Goal: Information Seeking & Learning: Learn about a topic

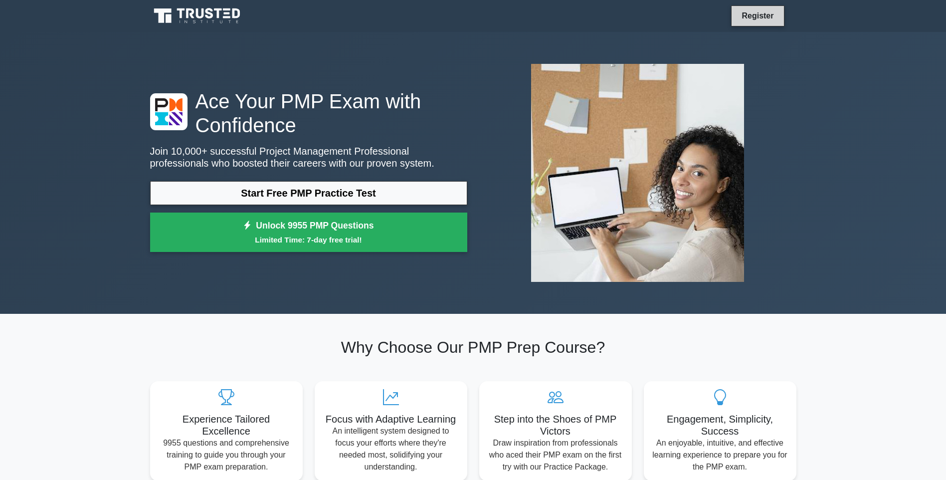
click at [762, 17] on link "Register" at bounding box center [757, 15] width 44 height 12
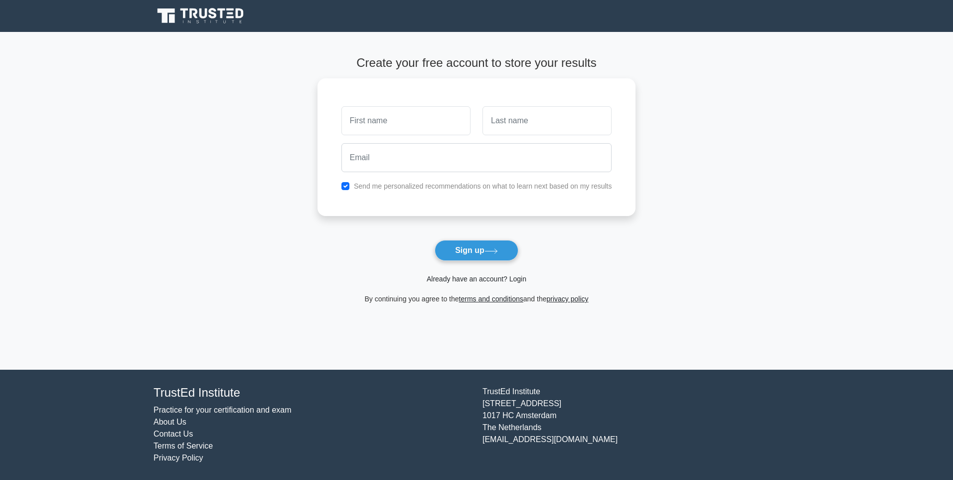
click at [443, 278] on link "Already have an account? Login" at bounding box center [477, 279] width 100 height 8
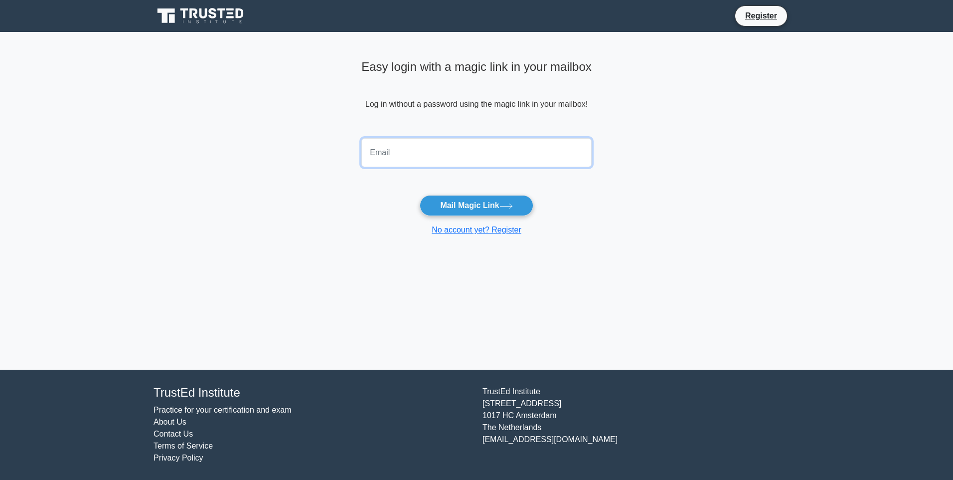
click at [473, 154] on input "email" at bounding box center [476, 152] width 230 height 29
type input "rocantony@gmail.com"
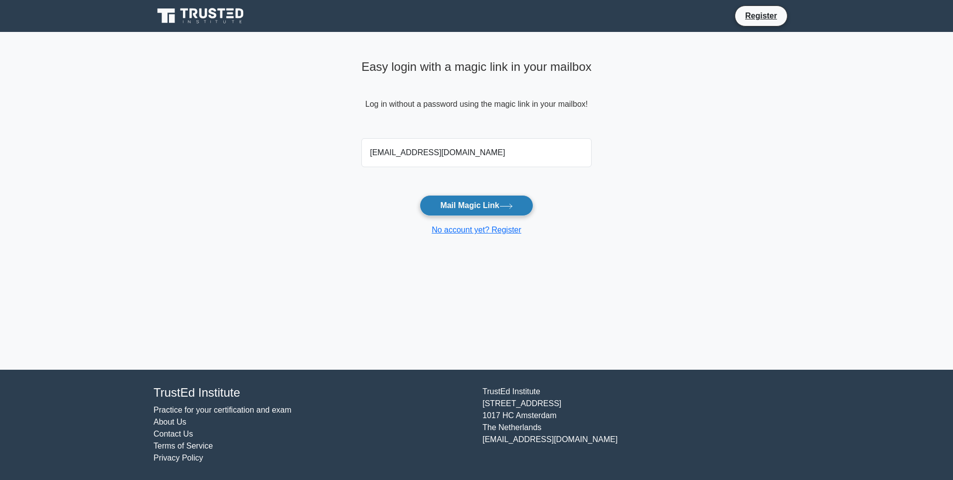
click at [456, 212] on button "Mail Magic Link" at bounding box center [476, 205] width 113 height 21
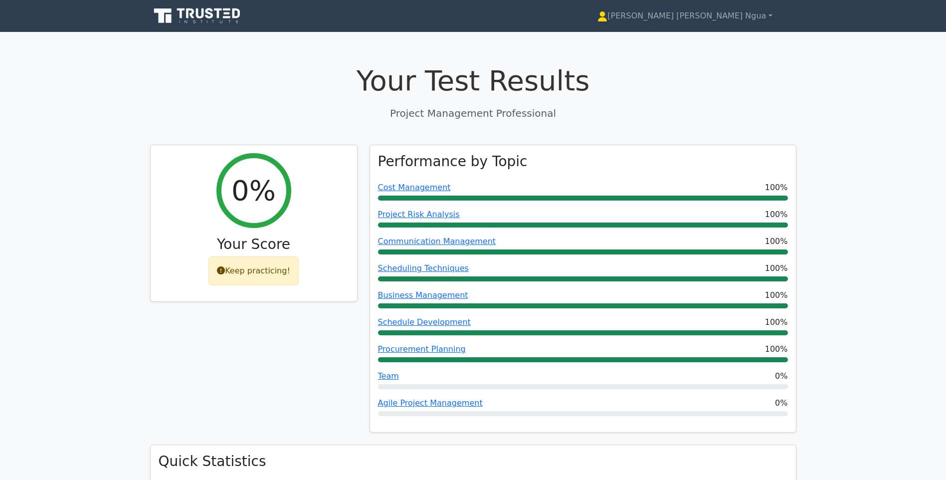
click at [175, 14] on icon at bounding box center [198, 15] width 96 height 19
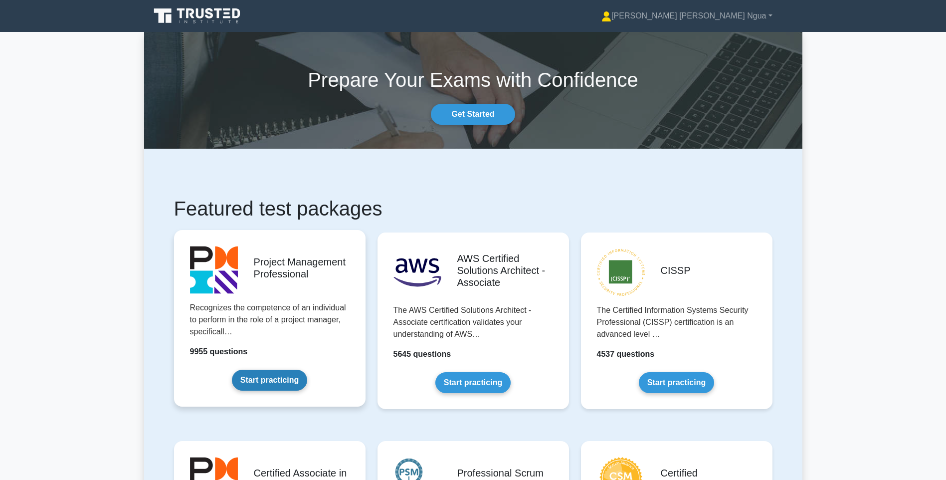
click at [247, 369] on link "Start practicing" at bounding box center [269, 379] width 75 height 21
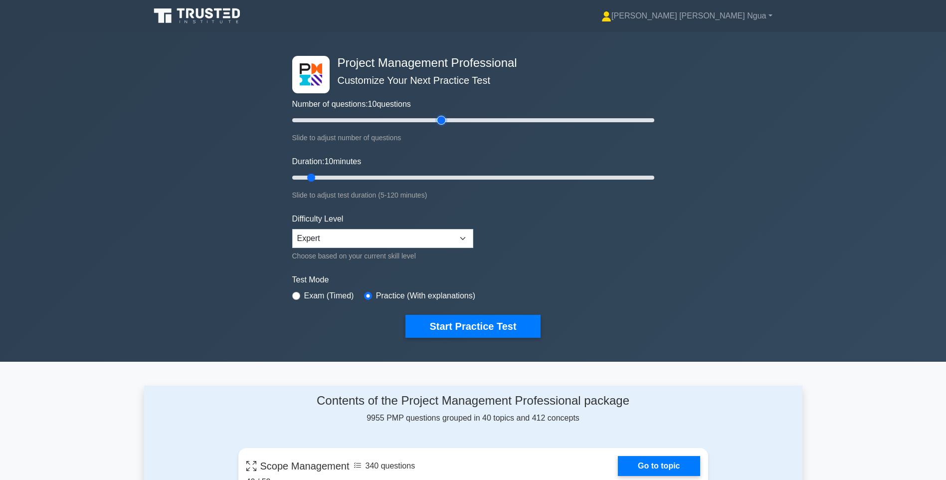
click at [441, 121] on input "Number of questions: 10 questions" at bounding box center [473, 120] width 362 height 12
type input "80"
click at [435, 118] on input "Number of questions: 80 questions" at bounding box center [473, 120] width 362 height 12
click at [375, 177] on input "Duration: 30 minutes" at bounding box center [473, 177] width 362 height 12
click at [389, 178] on input "Duration: 30 minutes" at bounding box center [473, 177] width 362 height 12
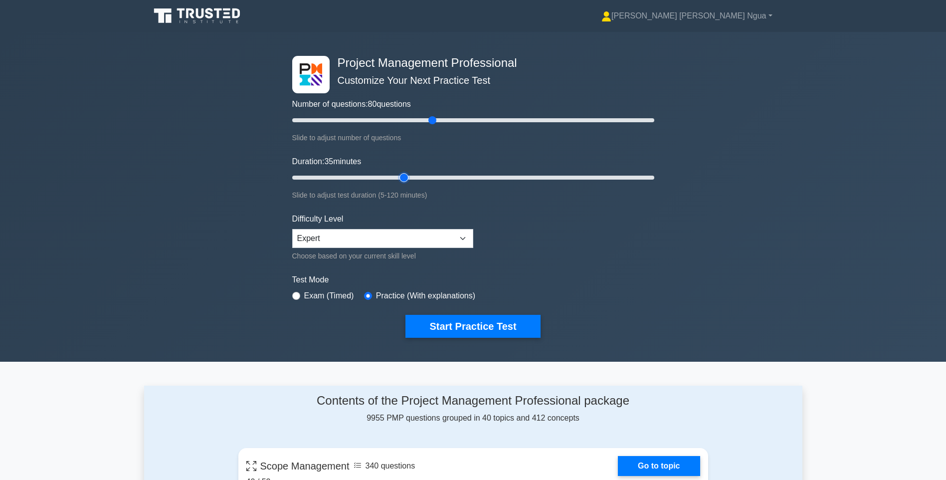
click at [408, 179] on input "Duration: 35 minutes" at bounding box center [473, 177] width 362 height 12
click at [412, 179] on input "Duration: 45 minutes" at bounding box center [473, 177] width 362 height 12
click at [435, 179] on input "Duration: 50 minutes" at bounding box center [473, 177] width 362 height 12
click at [445, 176] on input "Duration: 50 minutes" at bounding box center [473, 177] width 362 height 12
click at [457, 175] on input "Duration: 55 minutes" at bounding box center [473, 177] width 362 height 12
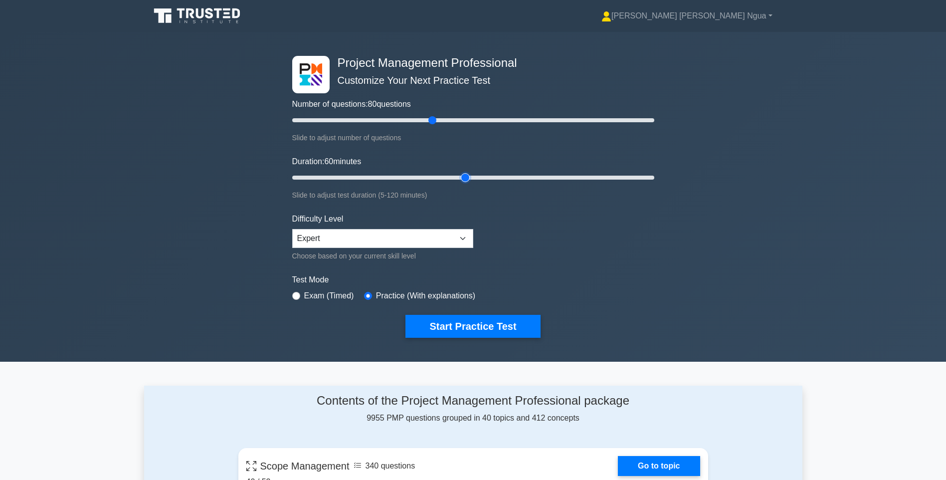
type input "60"
click at [463, 174] on input "Duration: 60 minutes" at bounding box center [473, 177] width 362 height 12
type input "100"
click at [467, 122] on input "Number of questions: 80 questions" at bounding box center [473, 120] width 362 height 12
click at [426, 322] on button "Start Practice Test" at bounding box center [472, 326] width 135 height 23
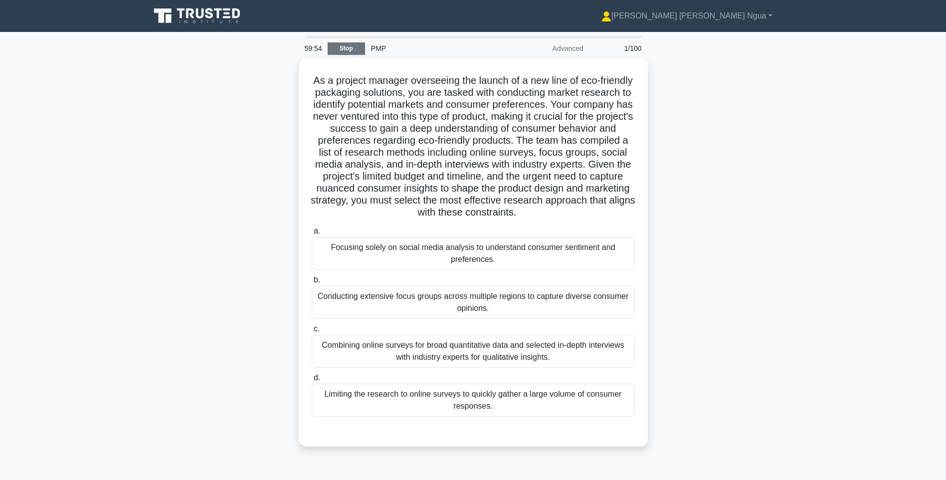
click at [350, 47] on link "Stop" at bounding box center [345, 48] width 37 height 12
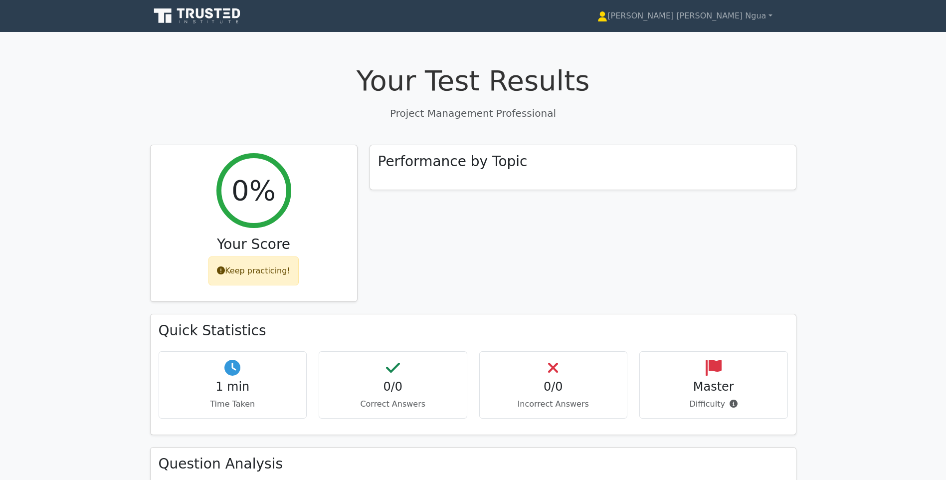
click at [217, 8] on icon at bounding box center [218, 13] width 8 height 10
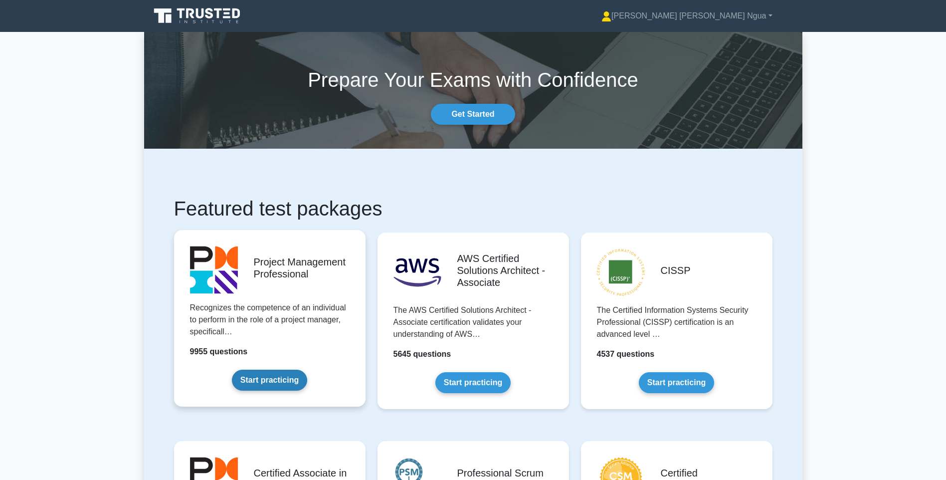
click at [288, 369] on link "Start practicing" at bounding box center [269, 379] width 75 height 21
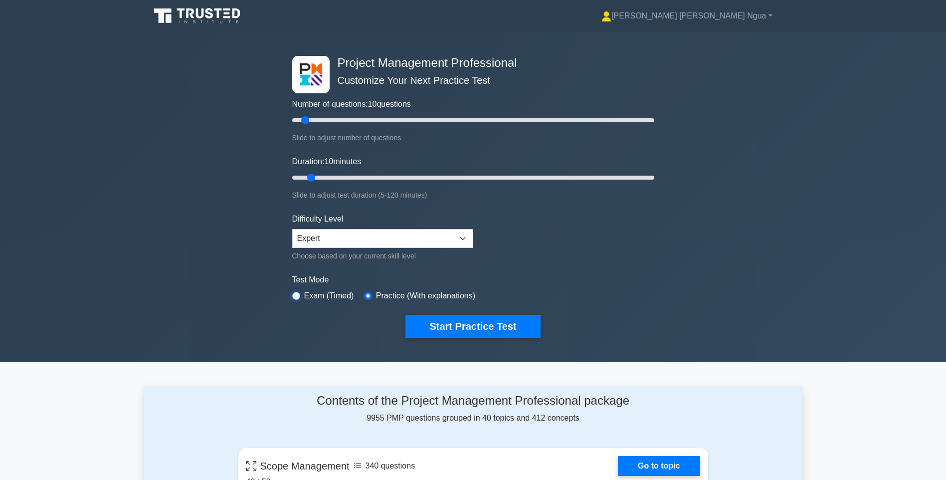
click at [296, 294] on input "radio" at bounding box center [296, 296] width 8 height 8
radio input "true"
click at [457, 120] on input "Number of questions: 10 questions" at bounding box center [473, 120] width 362 height 12
type input "100"
click at [470, 120] on input "Number of questions: 100 questions" at bounding box center [473, 120] width 362 height 12
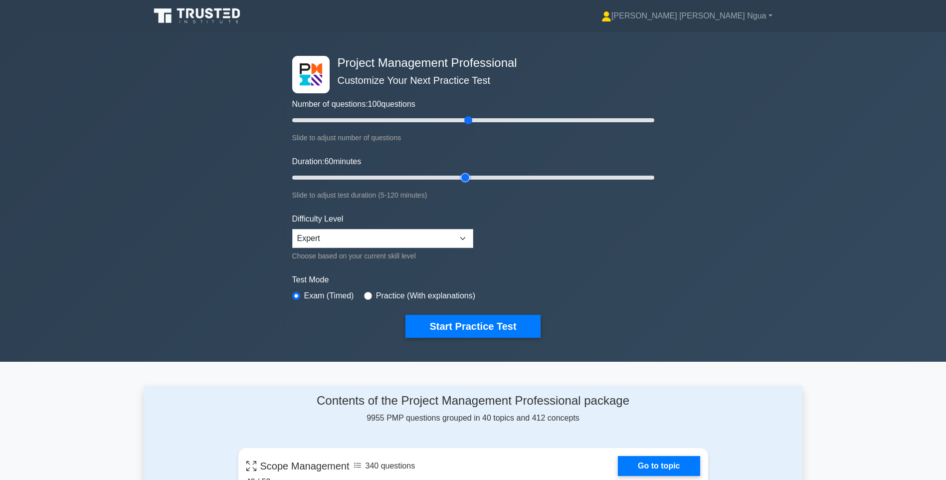
type input "60"
click at [458, 176] on input "Duration: 60 minutes" at bounding box center [473, 177] width 362 height 12
click at [459, 176] on input "Duration: 60 minutes" at bounding box center [473, 177] width 362 height 12
click at [471, 327] on button "Start Practice Test" at bounding box center [472, 326] width 135 height 23
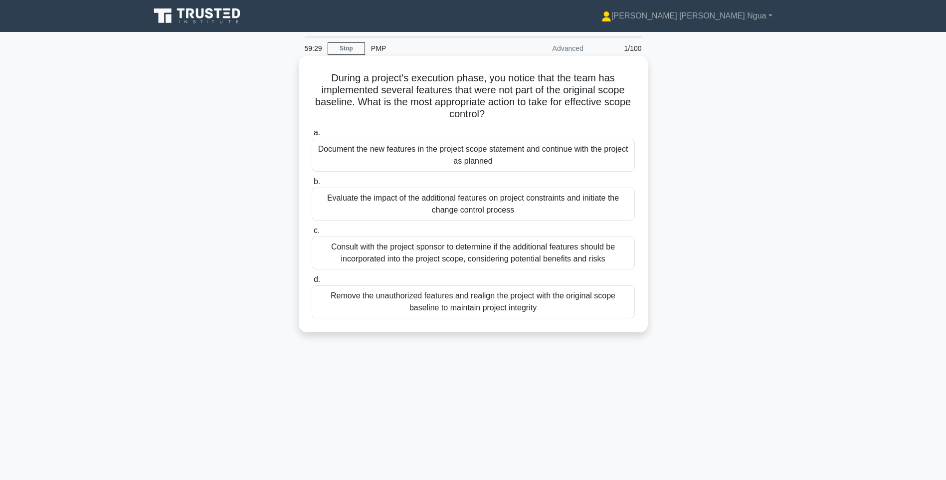
click at [509, 203] on div "Evaluate the impact of the additional features on project constraints and initi…" at bounding box center [473, 203] width 323 height 33
click at [312, 185] on input "b. Evaluate the impact of the additional features on project constraints and in…" at bounding box center [312, 181] width 0 height 6
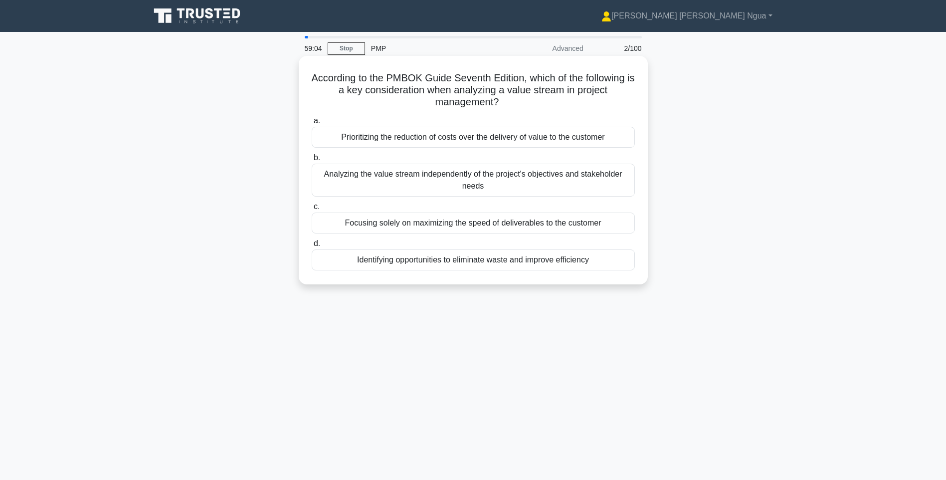
click at [432, 264] on div "Identifying opportunities to eliminate waste and improve efficiency" at bounding box center [473, 259] width 323 height 21
click at [312, 247] on input "d. Identifying opportunities to eliminate waste and improve efficiency" at bounding box center [312, 243] width 0 height 6
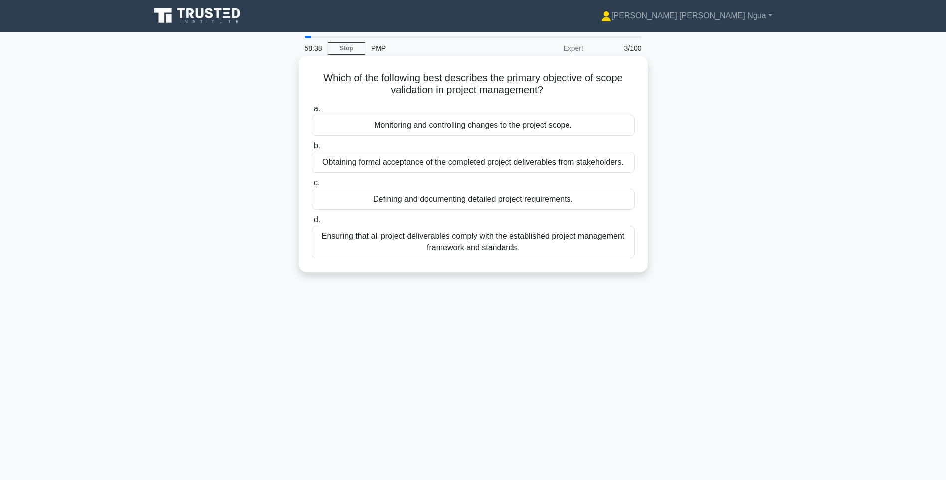
click at [388, 165] on div "Obtaining formal acceptance of the completed project deliverables from stakehol…" at bounding box center [473, 162] width 323 height 21
click at [312, 149] on input "b. Obtaining formal acceptance of the completed project deliverables from stake…" at bounding box center [312, 146] width 0 height 6
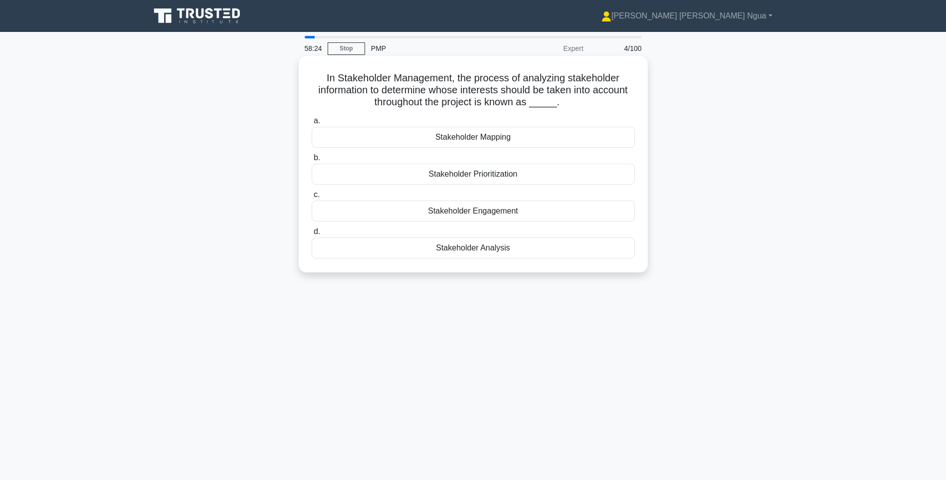
click at [428, 214] on div "Stakeholder Engagement" at bounding box center [473, 210] width 323 height 21
click at [312, 198] on input "c. Stakeholder Engagement" at bounding box center [312, 194] width 0 height 6
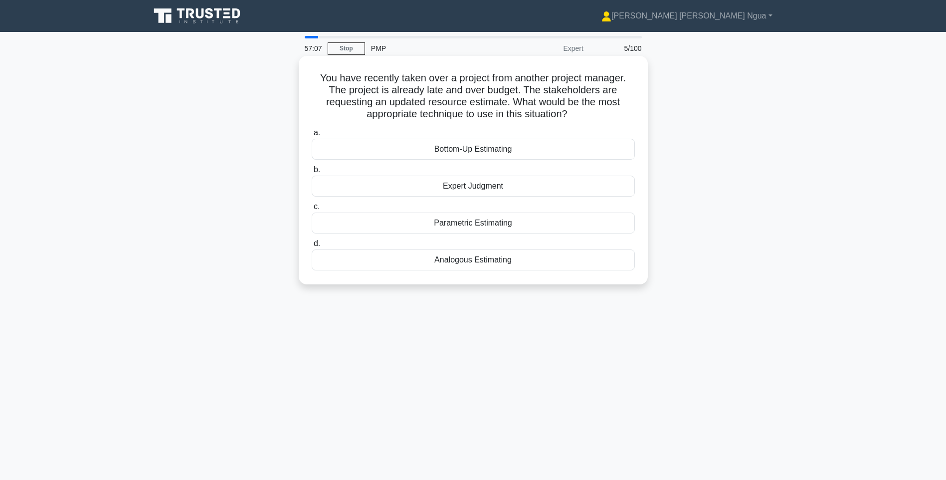
click at [505, 266] on div "Analogous Estimating" at bounding box center [473, 259] width 323 height 21
click at [312, 247] on input "d. Analogous Estimating" at bounding box center [312, 243] width 0 height 6
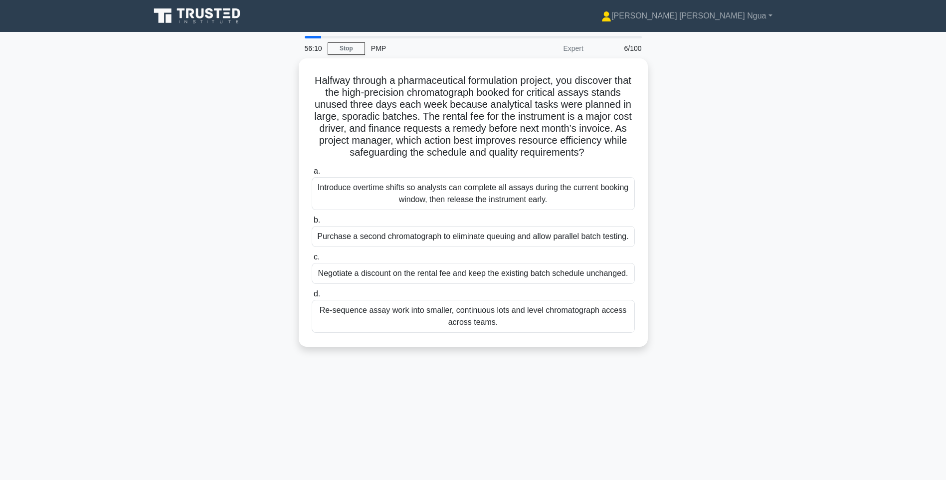
click at [488, 314] on div "Re-sequence assay work into smaller, continuous lots and level chromatograph ac…" at bounding box center [473, 316] width 323 height 33
click at [312, 297] on input "d. Re-sequence assay work into smaller, continuous lots and level chromatograph…" at bounding box center [312, 294] width 0 height 6
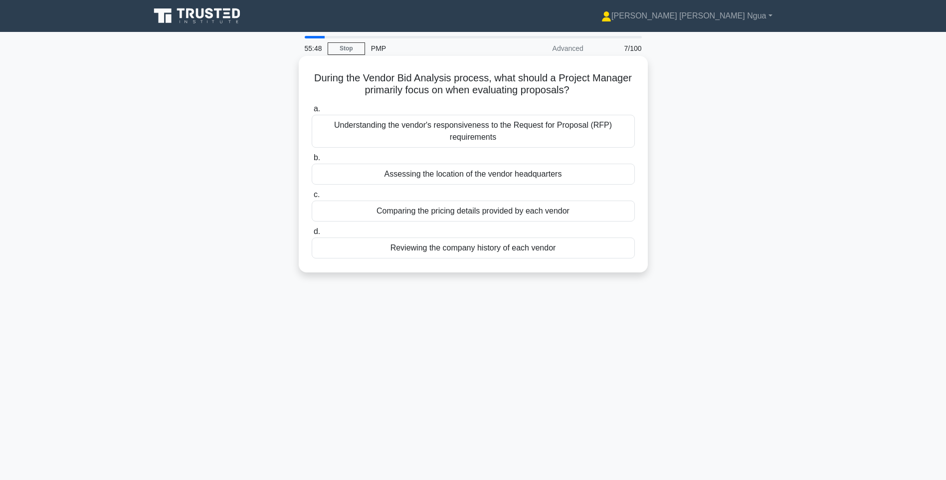
click at [396, 143] on div "Understanding the vendor's responsiveness to the Request for Proposal (RFP) req…" at bounding box center [473, 131] width 323 height 33
click at [312, 112] on input "a. Understanding the vendor's responsiveness to the Request for Proposal (RFP) …" at bounding box center [312, 109] width 0 height 6
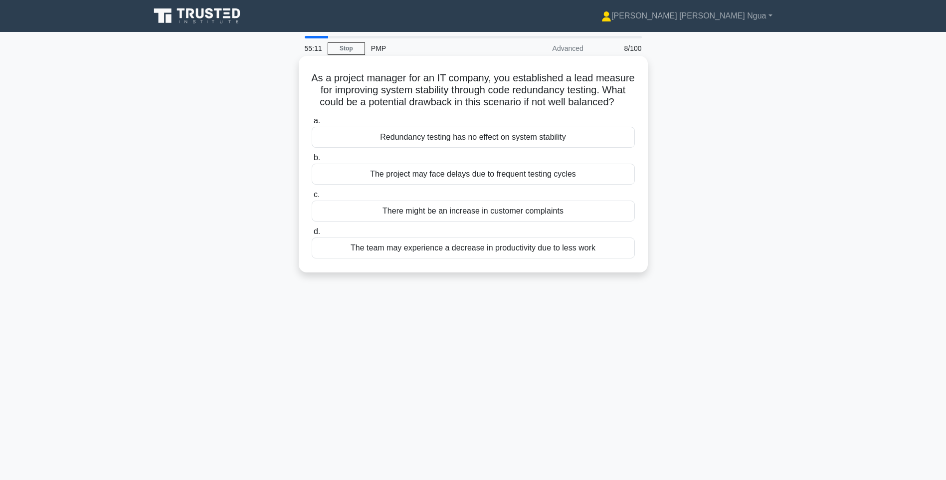
click at [425, 184] on div "The project may face delays due to frequent testing cycles" at bounding box center [473, 173] width 323 height 21
click at [312, 161] on input "b. The project may face delays due to frequent testing cycles" at bounding box center [312, 158] width 0 height 6
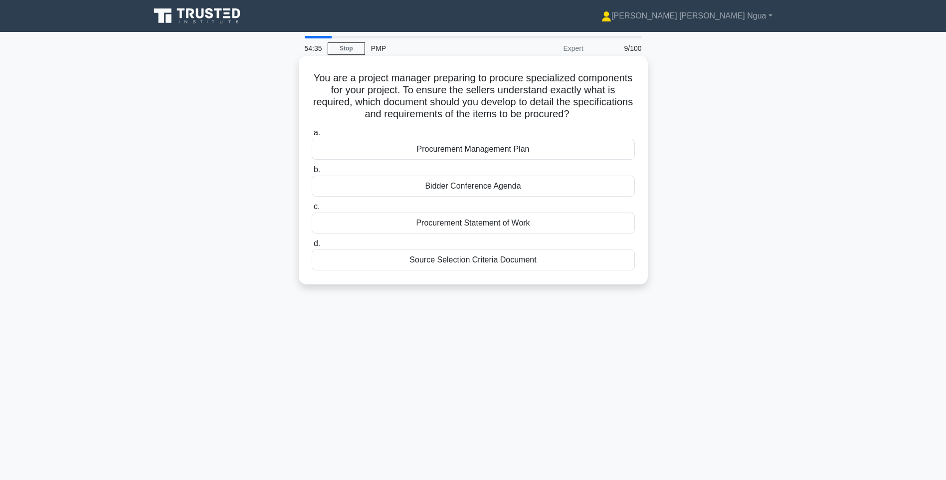
click at [444, 231] on div "Procurement Statement of Work" at bounding box center [473, 222] width 323 height 21
click at [312, 210] on input "c. Procurement Statement of Work" at bounding box center [312, 206] width 0 height 6
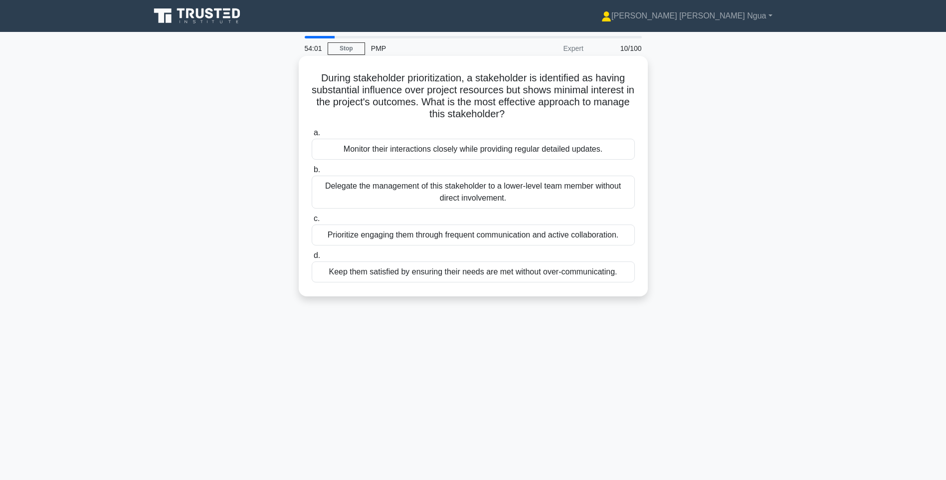
click at [341, 272] on div "Keep them satisfied by ensuring their needs are met without over-communicating." at bounding box center [473, 271] width 323 height 21
click at [312, 259] on input "d. Keep them satisfied by ensuring their needs are met without over-communicati…" at bounding box center [312, 255] width 0 height 6
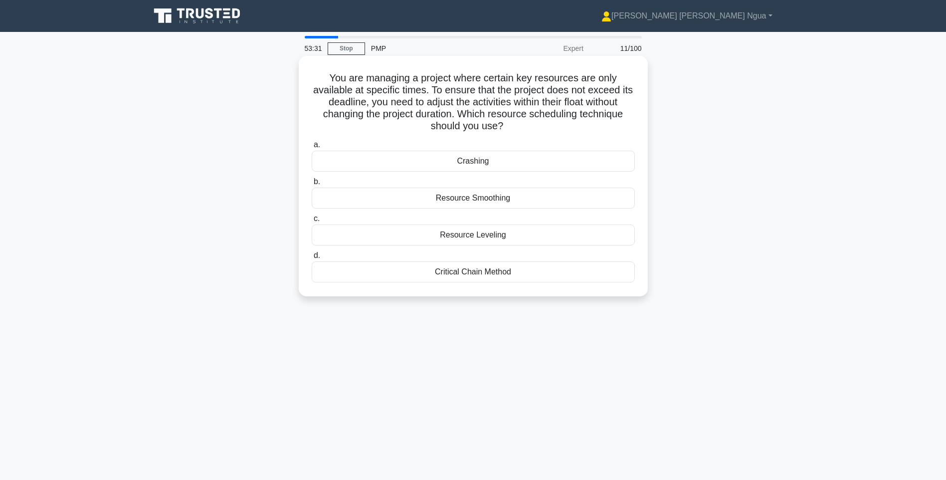
click at [495, 201] on div "Resource Smoothing" at bounding box center [473, 197] width 323 height 21
click at [312, 185] on input "b. Resource Smoothing" at bounding box center [312, 181] width 0 height 6
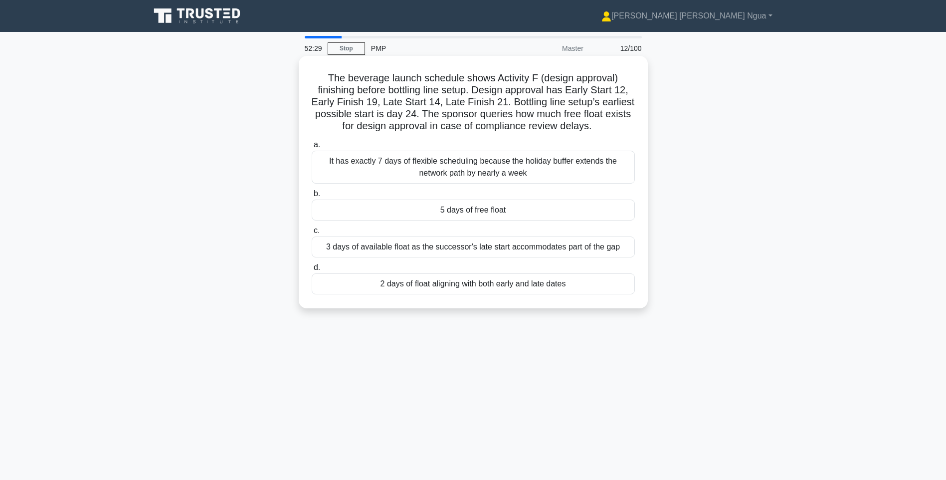
click at [450, 286] on div "2 days of float aligning with both early and late dates" at bounding box center [473, 283] width 323 height 21
click at [312, 271] on input "d. 2 days of float aligning with both early and late dates" at bounding box center [312, 267] width 0 height 6
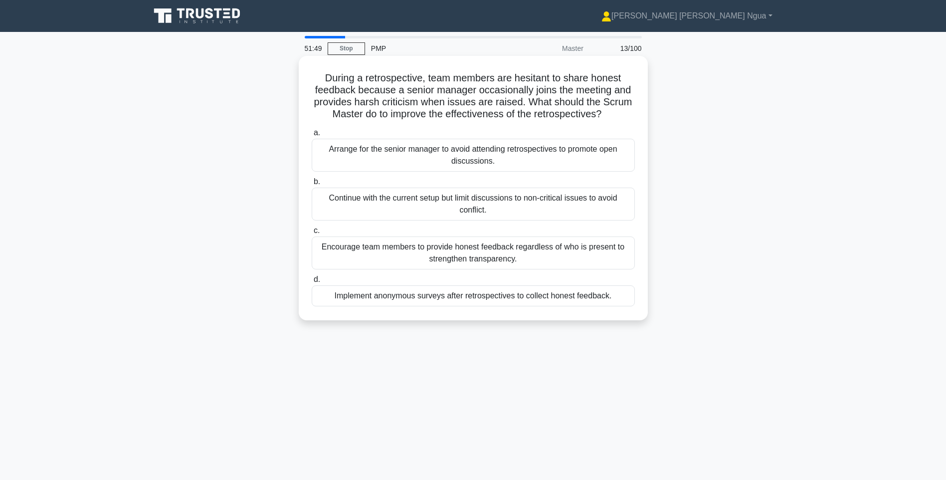
click at [449, 257] on div "Encourage team members to provide honest feedback regardless of who is present …" at bounding box center [473, 252] width 323 height 33
click at [312, 234] on input "c. Encourage team members to provide honest feedback regardless of who is prese…" at bounding box center [312, 230] width 0 height 6
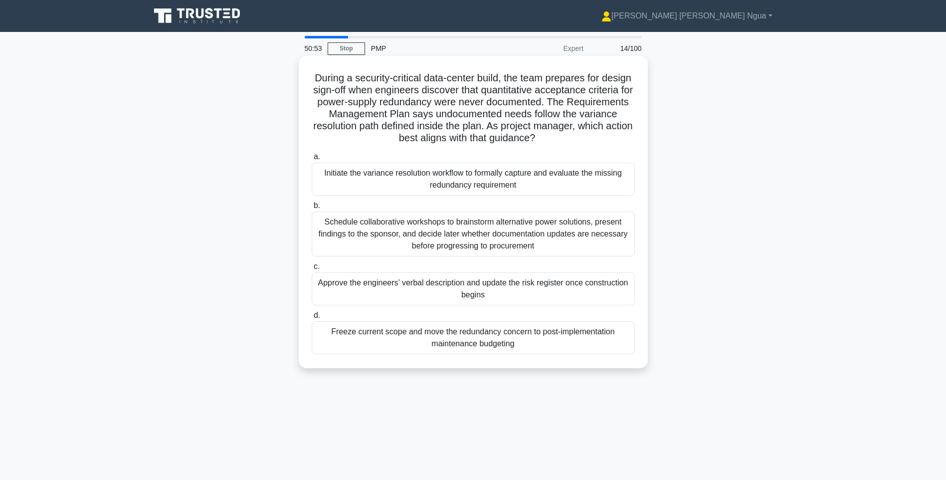
click at [513, 172] on div "Initiate the variance resolution workflow to formally capture and evaluate the …" at bounding box center [473, 178] width 323 height 33
click at [312, 160] on input "a. Initiate the variance resolution workflow to formally capture and evaluate t…" at bounding box center [312, 157] width 0 height 6
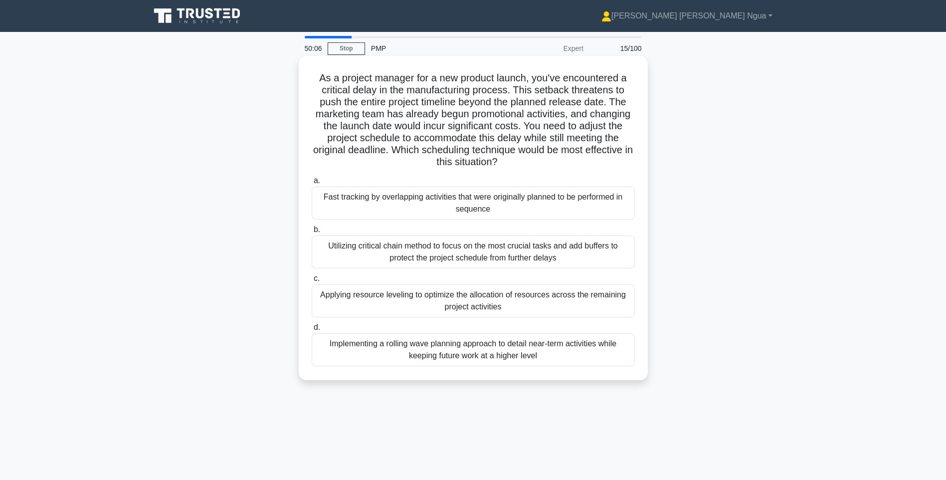
click at [457, 197] on div "Fast tracking by overlapping activities that were originally planned to be perf…" at bounding box center [473, 202] width 323 height 33
click at [312, 184] on input "a. Fast tracking by overlapping activities that were originally planned to be p…" at bounding box center [312, 180] width 0 height 6
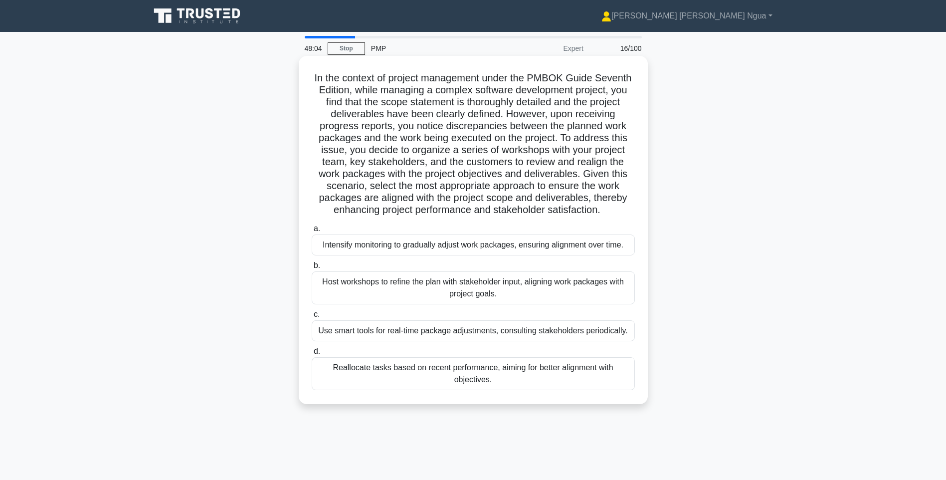
click at [352, 331] on div "Use smart tools for real-time package adjustments, consulting stakeholders peri…" at bounding box center [473, 330] width 323 height 21
click at [312, 318] on input "c. Use smart tools for real-time package adjustments, consulting stakeholders p…" at bounding box center [312, 314] width 0 height 6
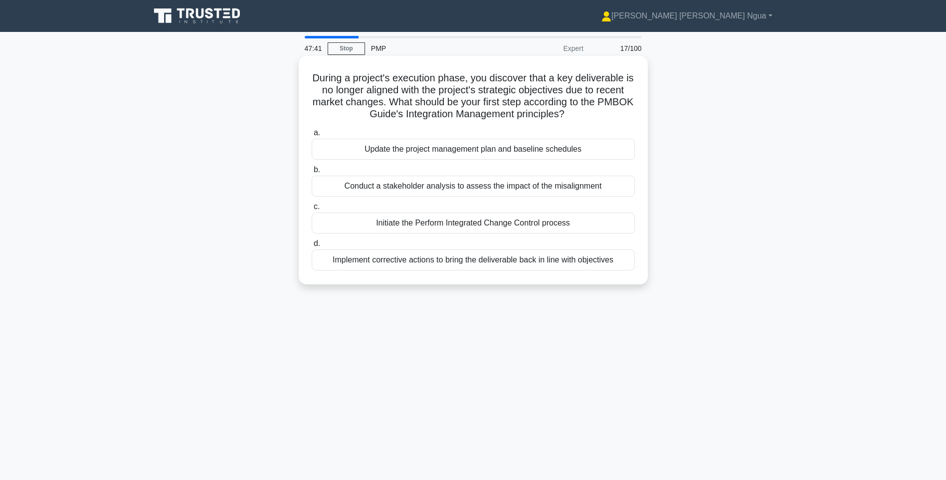
click at [373, 183] on div "Conduct a stakeholder analysis to assess the impact of the misalignment" at bounding box center [473, 185] width 323 height 21
click at [312, 173] on input "b. Conduct a stakeholder analysis to assess the impact of the misalignment" at bounding box center [312, 169] width 0 height 6
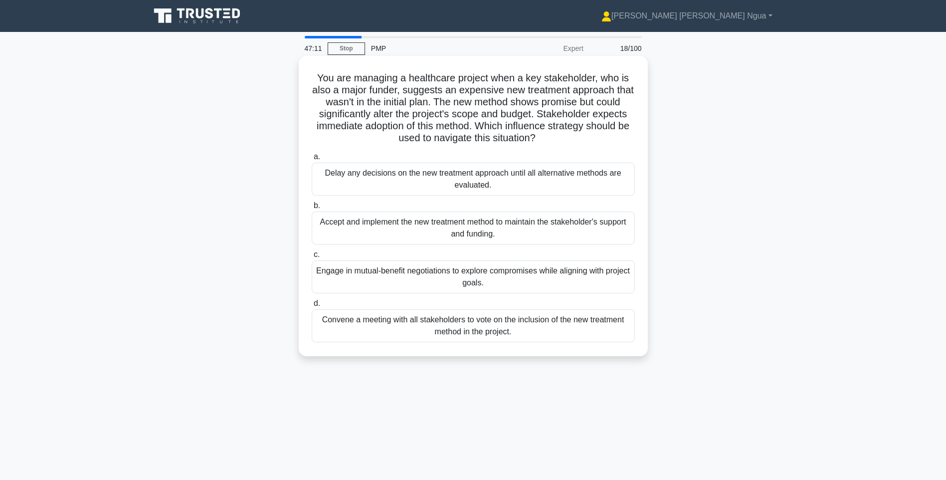
click at [516, 281] on div "Engage in mutual-benefit negotiations to explore compromises while aligning wit…" at bounding box center [473, 276] width 323 height 33
click at [312, 258] on input "c. Engage in mutual-benefit negotiations to explore compromises while aligning …" at bounding box center [312, 254] width 0 height 6
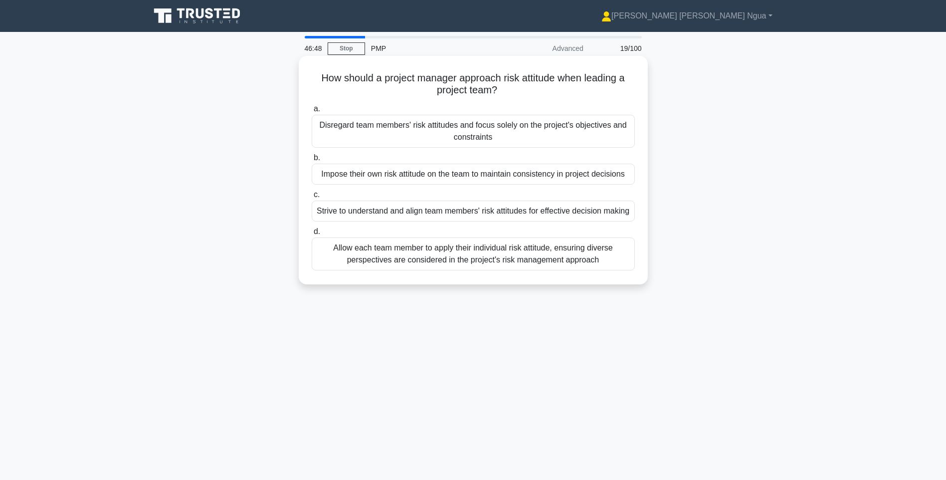
click at [452, 210] on div "Strive to understand and align team members' risk attitudes for effective decis…" at bounding box center [473, 210] width 323 height 21
click at [312, 198] on input "c. Strive to understand and align team members' risk attitudes for effective de…" at bounding box center [312, 194] width 0 height 6
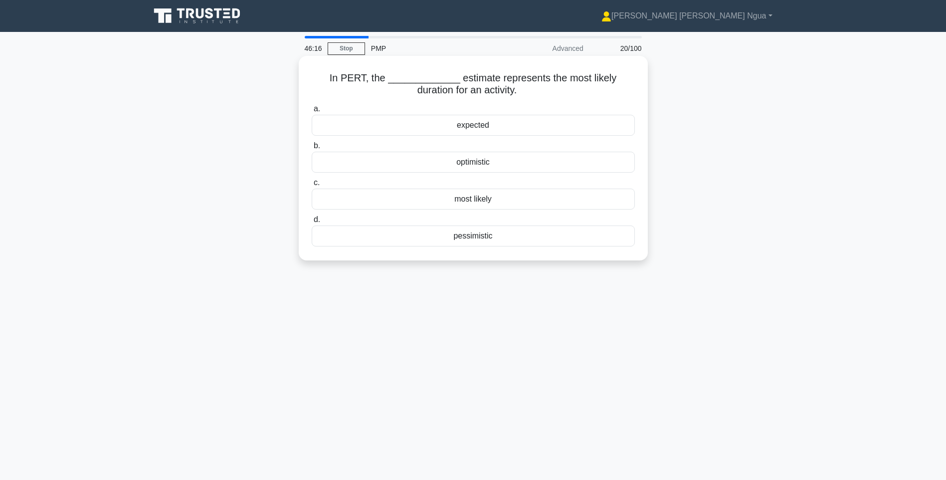
click at [451, 202] on div "most likely" at bounding box center [473, 198] width 323 height 21
click at [312, 186] on input "c. most likely" at bounding box center [312, 182] width 0 height 6
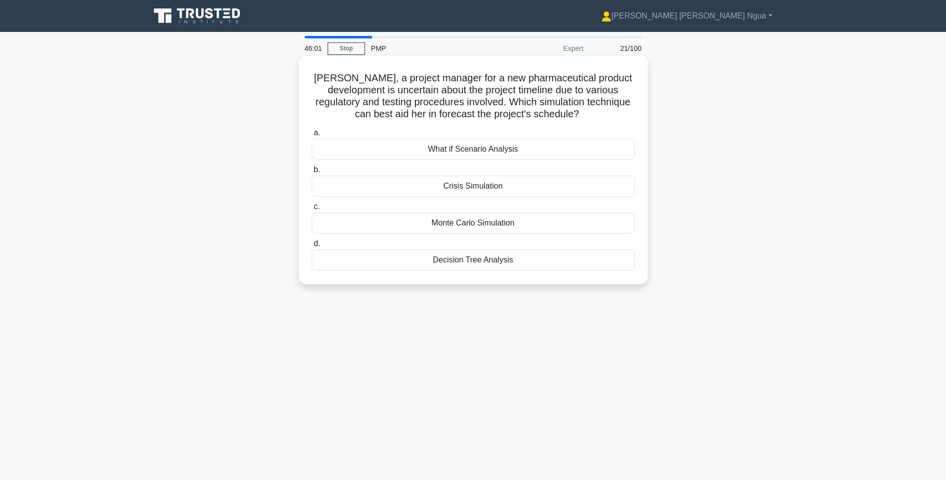
click at [435, 227] on div "Monte Carlo Simulation" at bounding box center [473, 222] width 323 height 21
click at [312, 210] on input "c. Monte Carlo Simulation" at bounding box center [312, 206] width 0 height 6
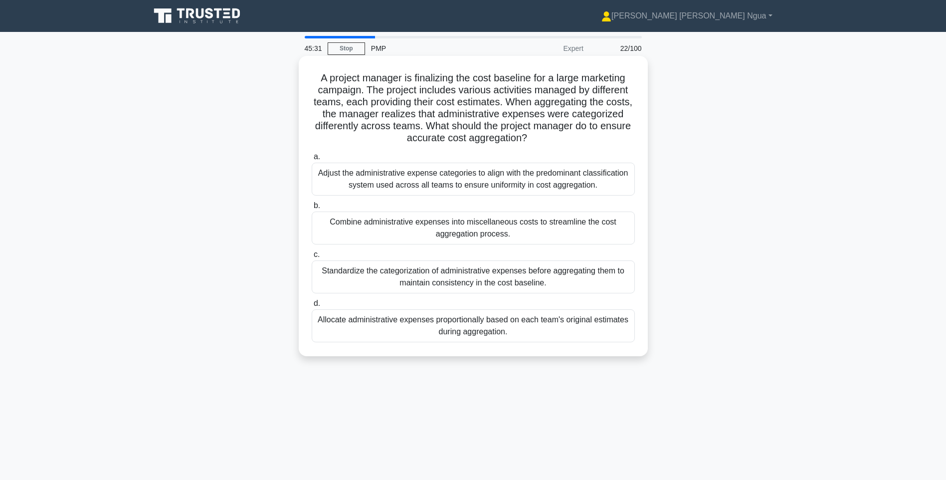
click at [486, 285] on div "Standardize the categorization of administrative expenses before aggregating th…" at bounding box center [473, 276] width 323 height 33
click at [312, 258] on input "c. Standardize the categorization of administrative expenses before aggregating…" at bounding box center [312, 254] width 0 height 6
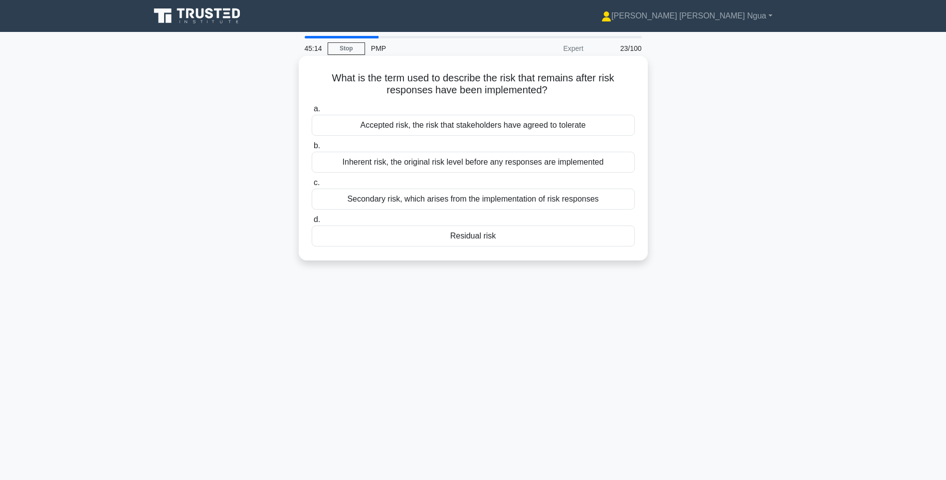
click at [430, 234] on div "Residual risk" at bounding box center [473, 235] width 323 height 21
click at [312, 223] on input "d. Residual risk" at bounding box center [312, 219] width 0 height 6
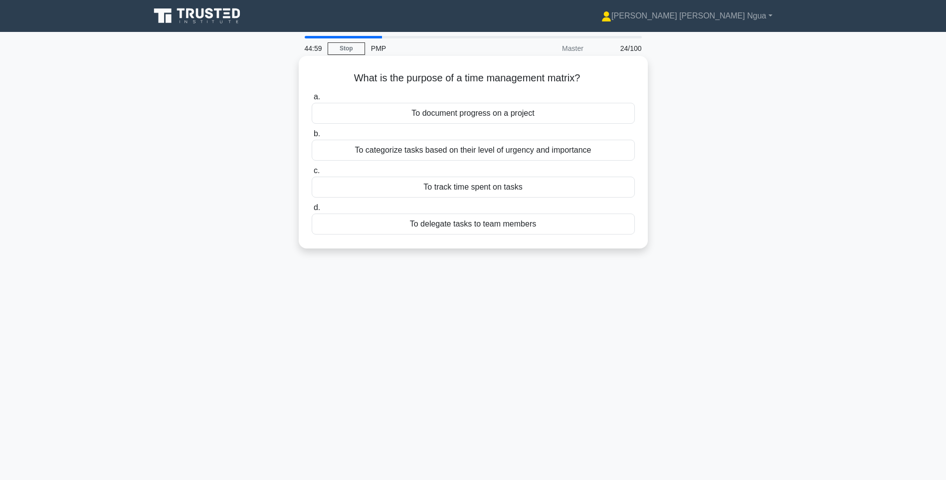
click at [451, 149] on div "To categorize tasks based on their level of urgency and importance" at bounding box center [473, 150] width 323 height 21
click at [312, 137] on input "b. To categorize tasks based on their level of urgency and importance" at bounding box center [312, 134] width 0 height 6
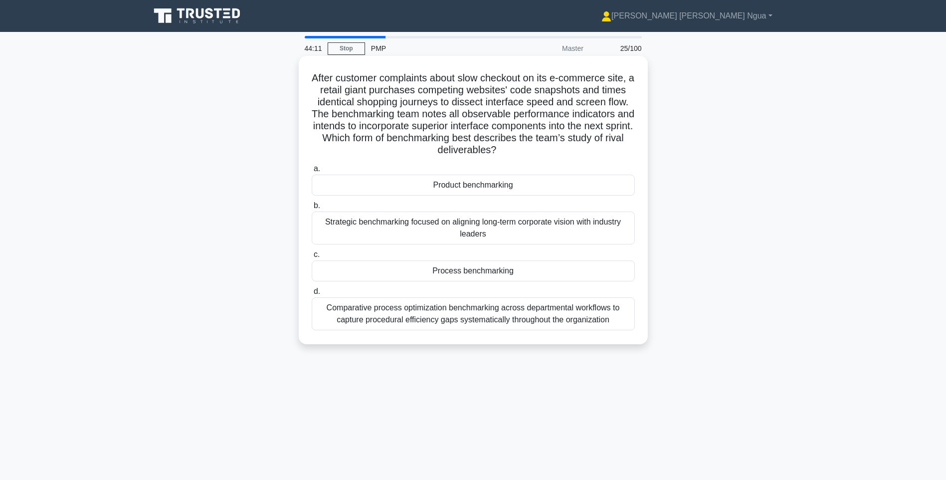
click at [409, 311] on div "Comparative process optimization benchmarking across departmental workflows to …" at bounding box center [473, 313] width 323 height 33
click at [312, 295] on input "d. Comparative process optimization benchmarking across departmental workflows …" at bounding box center [312, 291] width 0 height 6
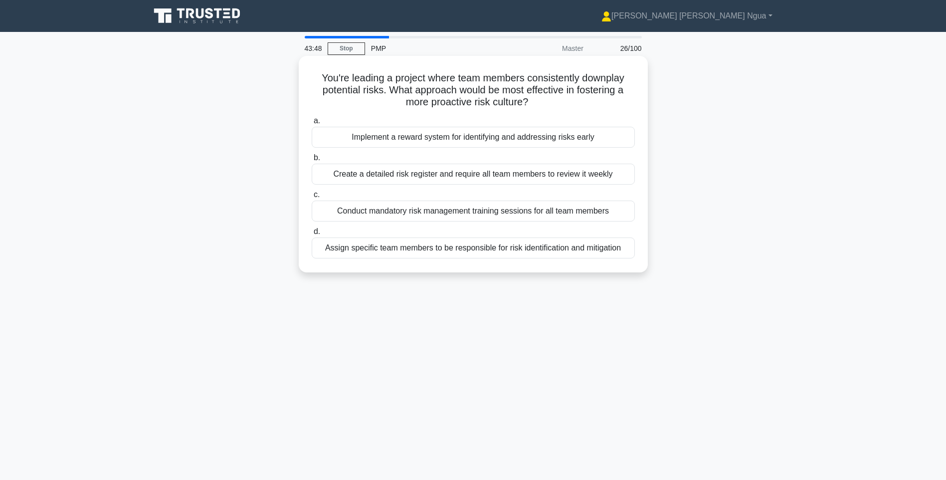
click at [455, 215] on div "Conduct mandatory risk management training sessions for all team members" at bounding box center [473, 210] width 323 height 21
click at [312, 198] on input "c. Conduct mandatory risk management training sessions for all team members" at bounding box center [312, 194] width 0 height 6
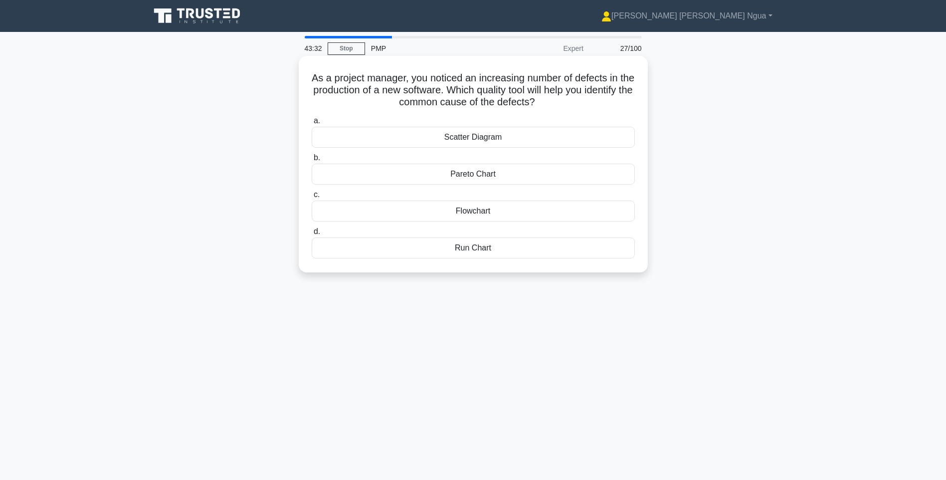
click at [462, 137] on div "Scatter Diagram" at bounding box center [473, 137] width 323 height 21
click at [312, 124] on input "a. Scatter Diagram" at bounding box center [312, 121] width 0 height 6
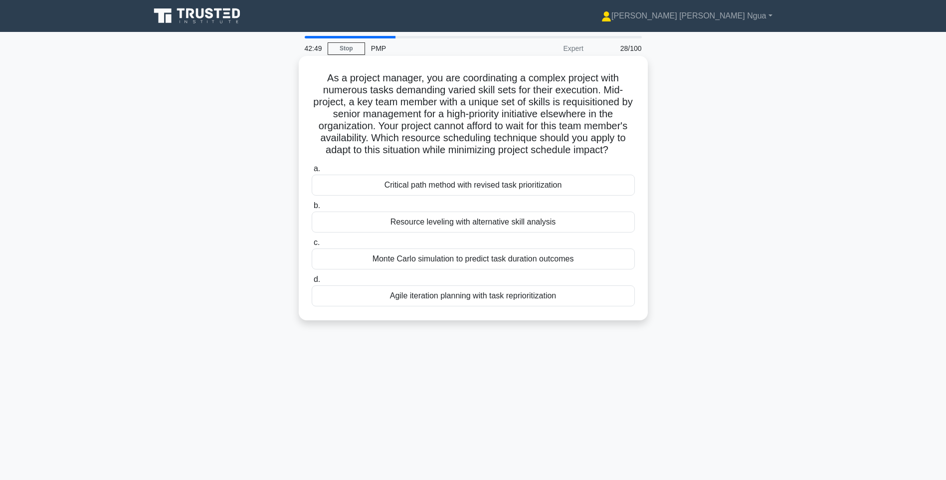
click at [466, 189] on div "Critical path method with revised task prioritization" at bounding box center [473, 184] width 323 height 21
click at [312, 172] on input "a. Critical path method with revised task prioritization" at bounding box center [312, 168] width 0 height 6
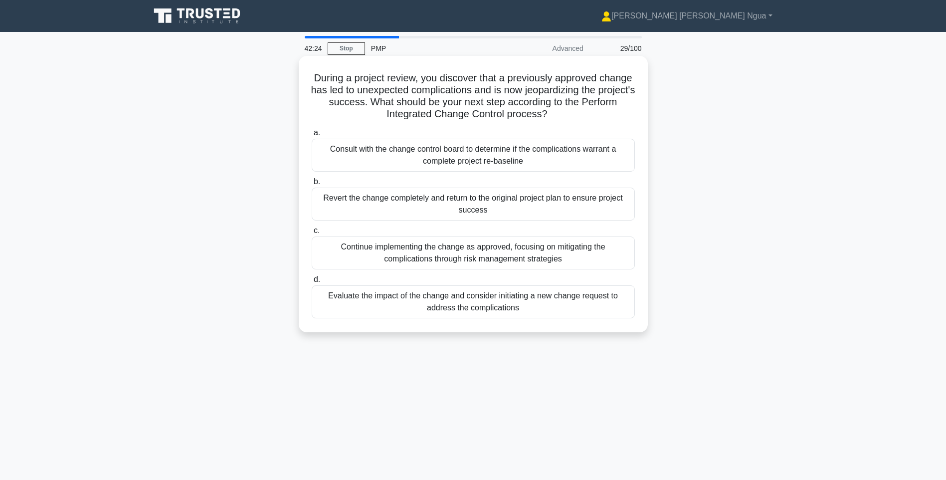
click at [462, 155] on div "Consult with the change control board to determine if the complications warrant…" at bounding box center [473, 155] width 323 height 33
click at [312, 136] on input "a. Consult with the change control board to determine if the complications warr…" at bounding box center [312, 133] width 0 height 6
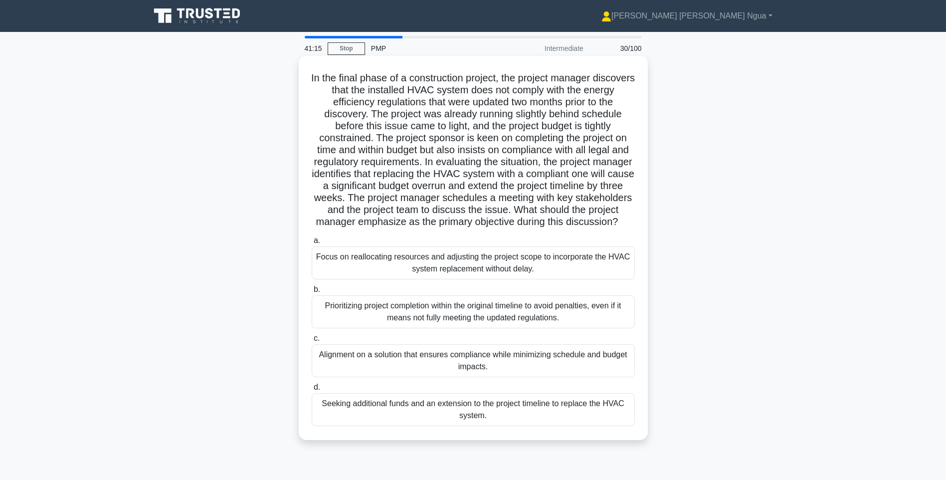
click at [448, 377] on div "Alignment on a solution that ensures compliance while minimizing schedule and b…" at bounding box center [473, 360] width 323 height 33
click at [312, 341] on input "c. Alignment on a solution that ensures compliance while minimizing schedule an…" at bounding box center [312, 338] width 0 height 6
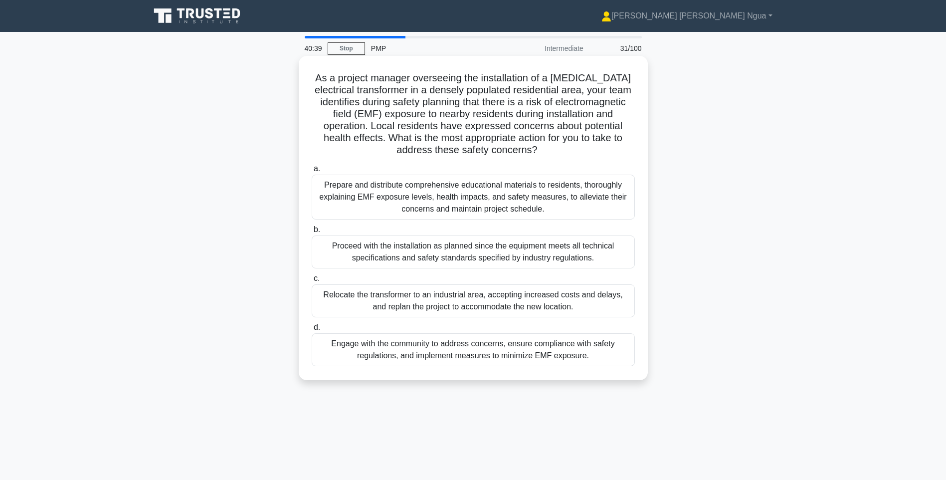
click at [489, 353] on div "Engage with the community to address concerns, ensure compliance with safety re…" at bounding box center [473, 349] width 323 height 33
click at [312, 330] on input "d. Engage with the community to address concerns, ensure compliance with safety…" at bounding box center [312, 327] width 0 height 6
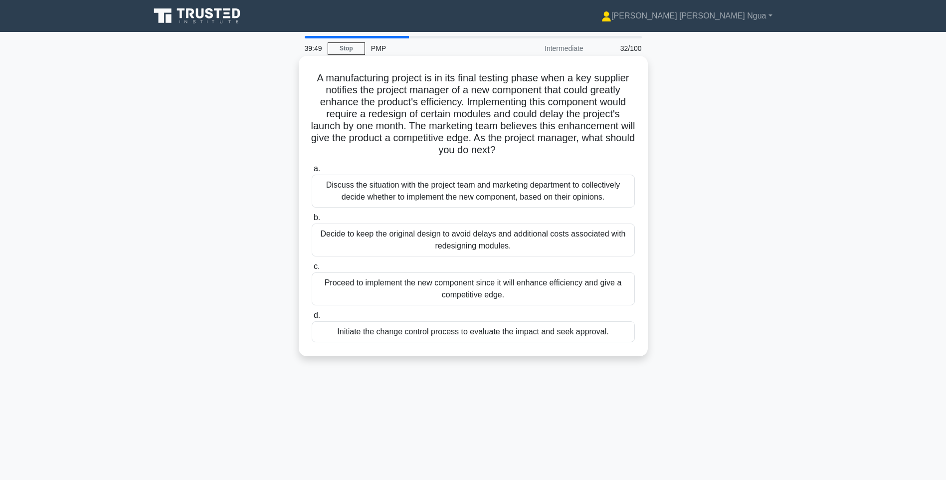
click at [375, 192] on div "Discuss the situation with the project team and marketing department to collect…" at bounding box center [473, 190] width 323 height 33
click at [312, 172] on input "a. Discuss the situation with the project team and marketing department to coll…" at bounding box center [312, 168] width 0 height 6
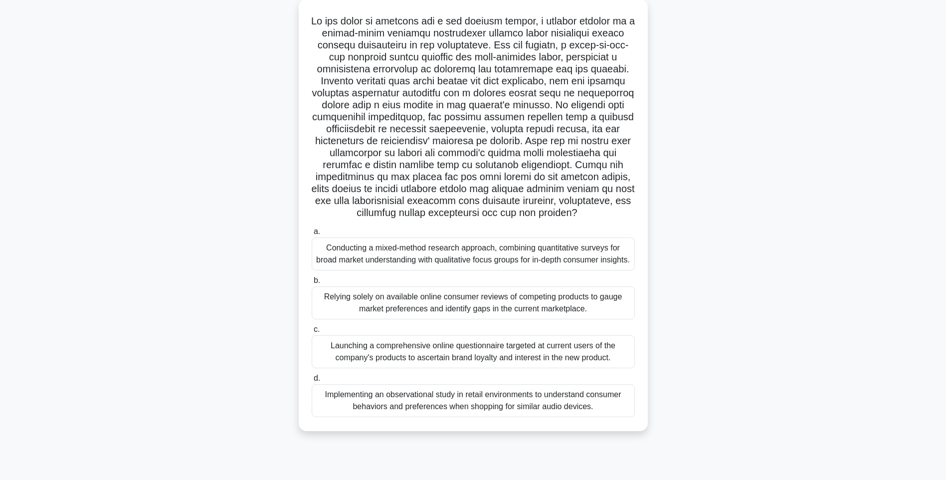
scroll to position [59, 0]
click at [417, 259] on div "Conducting a mixed-method research approach, combining quantitative surveys for…" at bounding box center [473, 251] width 323 height 33
click at [312, 233] on input "a. Conducting a mixed-method research approach, combining quantitative surveys …" at bounding box center [312, 229] width 0 height 6
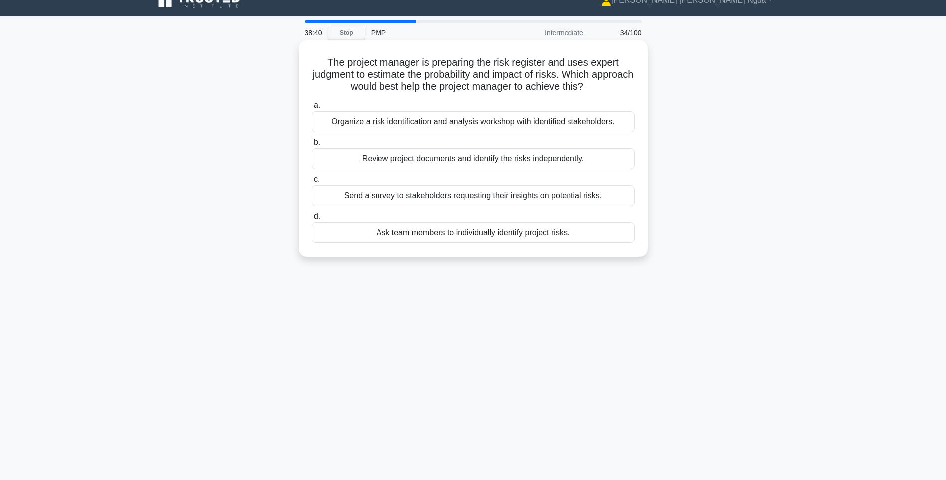
scroll to position [0, 0]
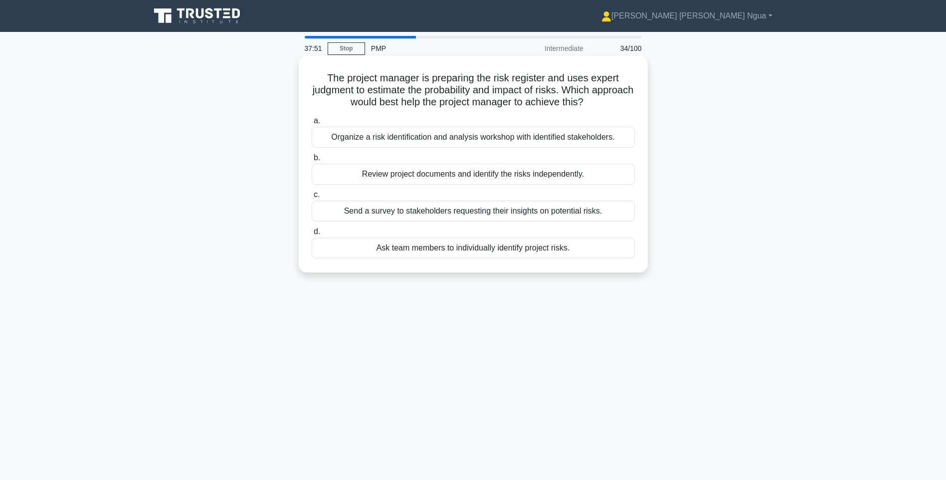
click at [523, 133] on div "Organize a risk identification and analysis workshop with identified stakeholde…" at bounding box center [473, 137] width 323 height 21
click at [312, 124] on input "a. Organize a risk identification and analysis workshop with identified stakeho…" at bounding box center [312, 121] width 0 height 6
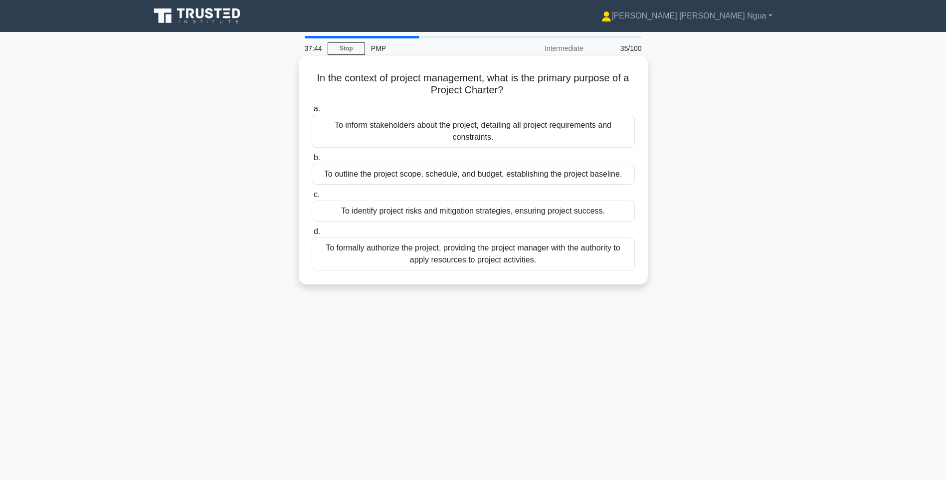
click at [432, 251] on div "To formally authorize the project, providing the project manager with the autho…" at bounding box center [473, 253] width 323 height 33
click at [312, 235] on input "d. To formally authorize the project, providing the project manager with the au…" at bounding box center [312, 231] width 0 height 6
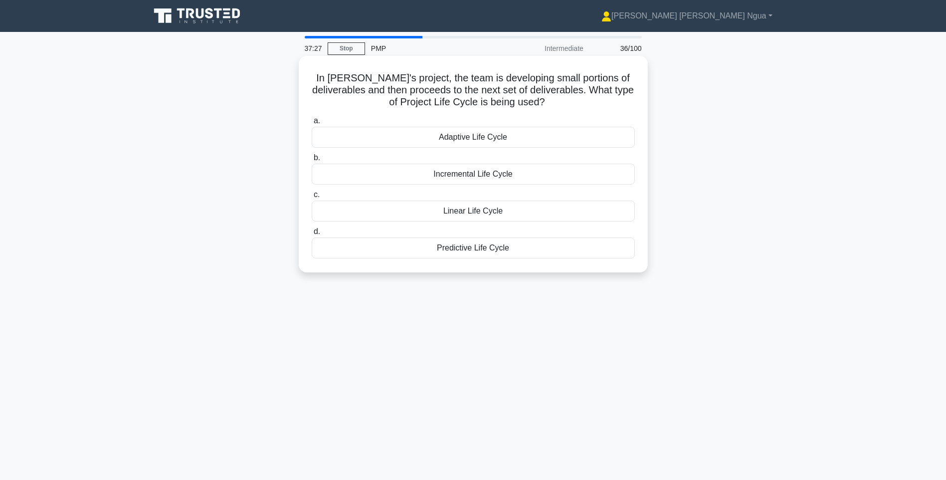
click at [476, 176] on div "Incremental Life Cycle" at bounding box center [473, 173] width 323 height 21
click at [312, 161] on input "b. Incremental Life Cycle" at bounding box center [312, 158] width 0 height 6
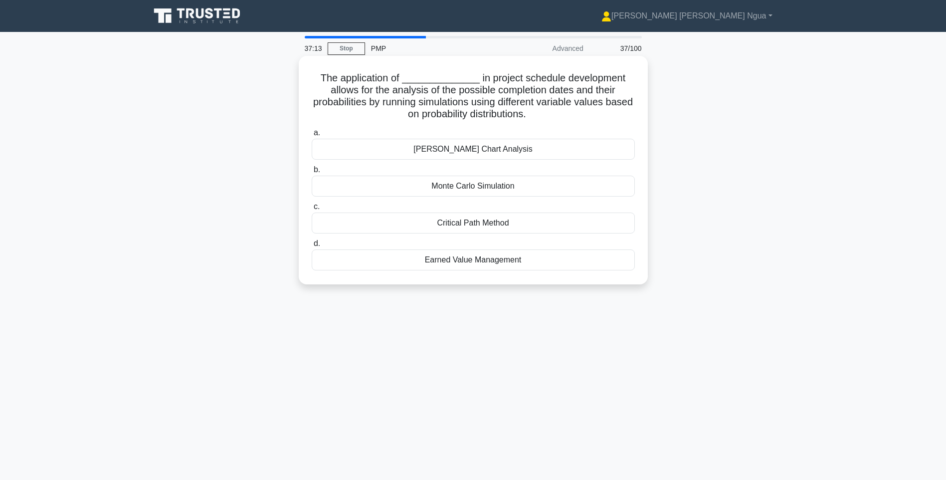
click at [485, 183] on div "Monte Carlo Simulation" at bounding box center [473, 185] width 323 height 21
click at [312, 173] on input "b. Monte Carlo Simulation" at bounding box center [312, 169] width 0 height 6
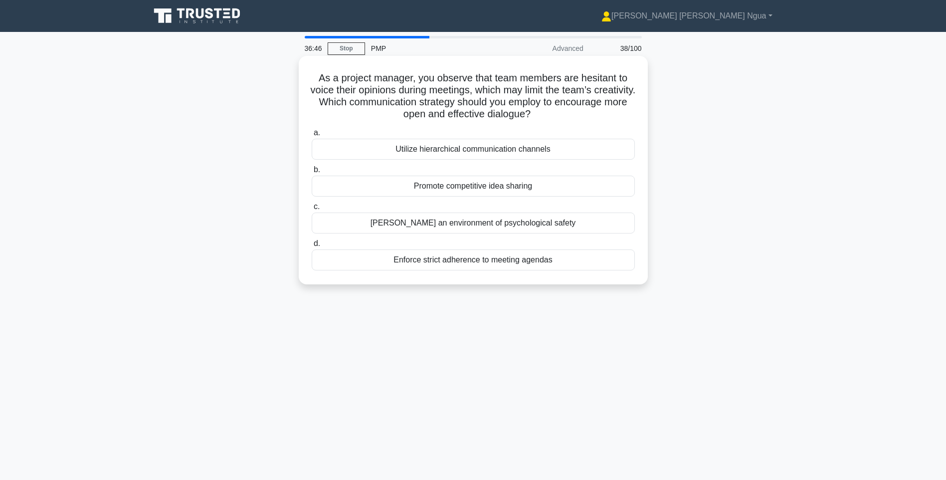
click at [435, 230] on div "Foster an environment of psychological safety" at bounding box center [473, 222] width 323 height 21
click at [312, 210] on input "c. Foster an environment of psychological safety" at bounding box center [312, 206] width 0 height 6
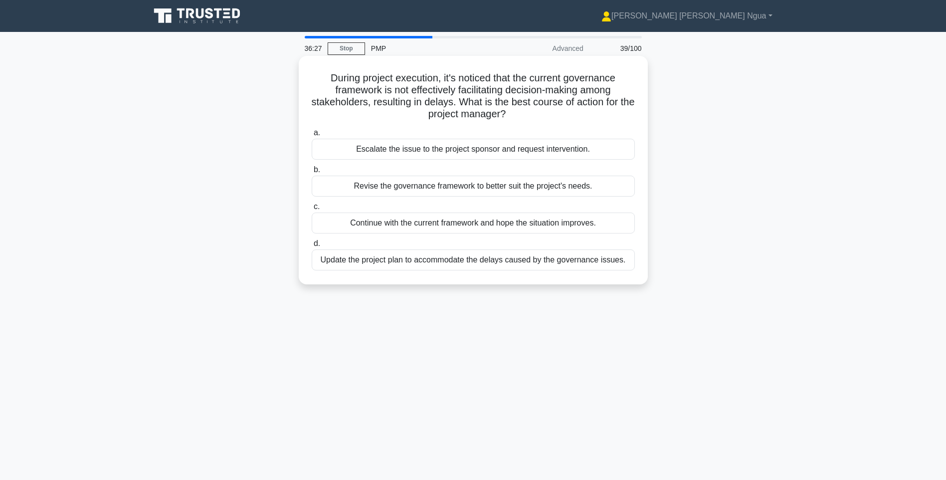
click at [364, 184] on div "Revise the governance framework to better suit the project's needs." at bounding box center [473, 185] width 323 height 21
click at [312, 173] on input "b. Revise the governance framework to better suit the project's needs." at bounding box center [312, 169] width 0 height 6
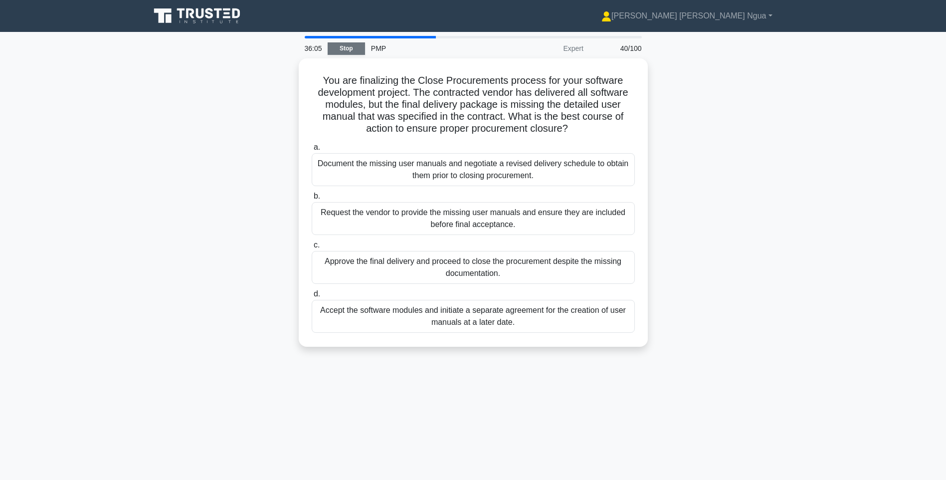
click at [337, 48] on link "Stop" at bounding box center [345, 48] width 37 height 12
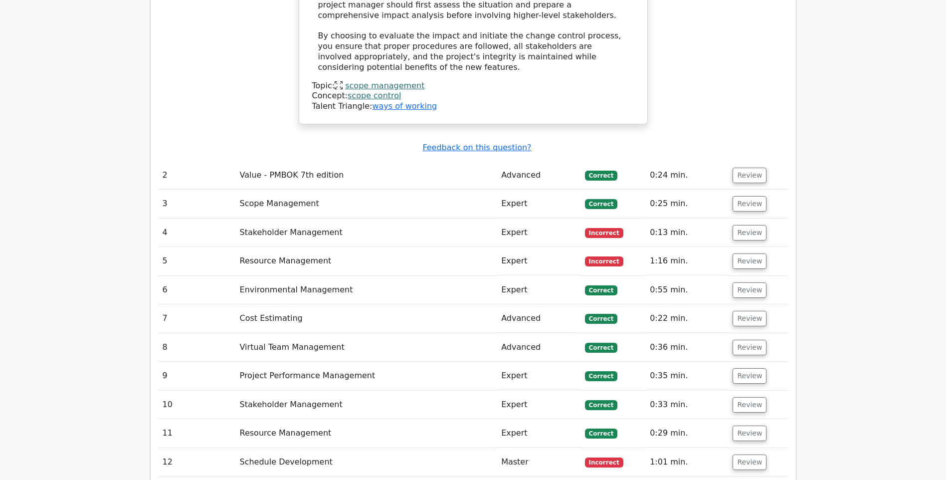
scroll to position [1545, 0]
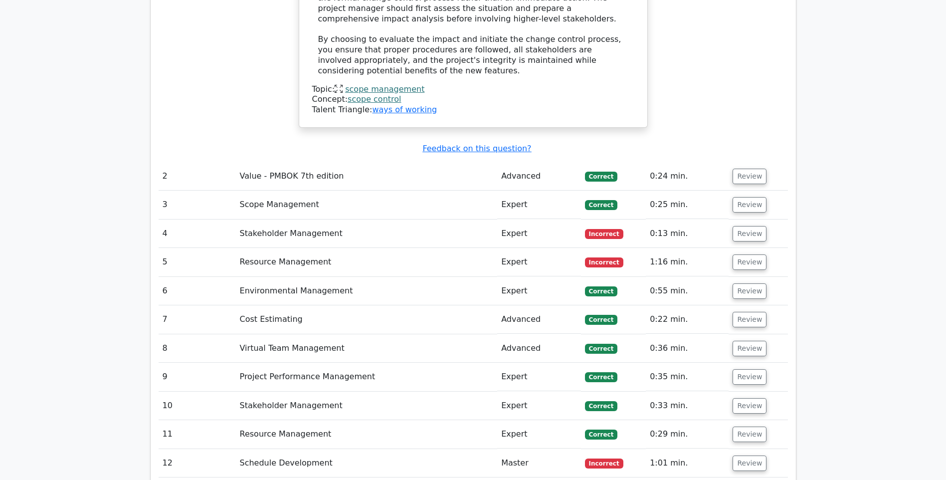
click at [304, 219] on td "Stakeholder Management" at bounding box center [367, 233] width 262 height 28
click at [748, 226] on button "Review" at bounding box center [749, 233] width 34 height 15
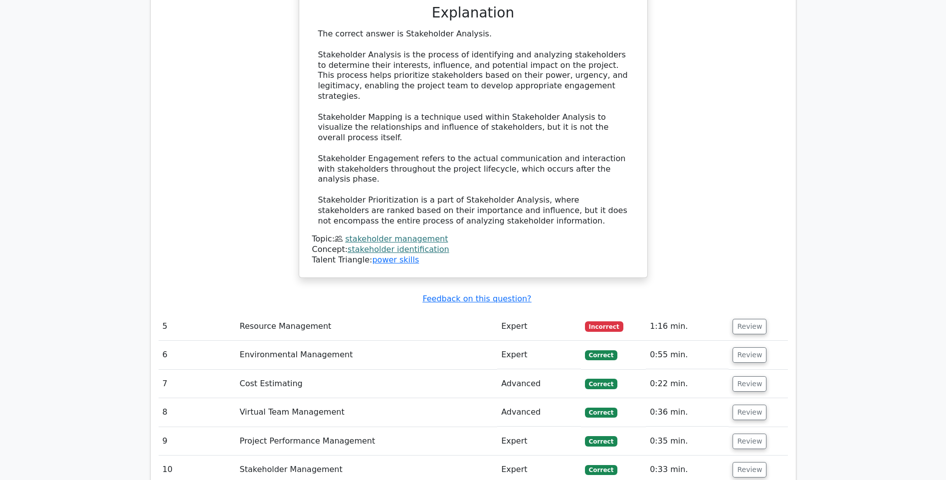
scroll to position [1994, 0]
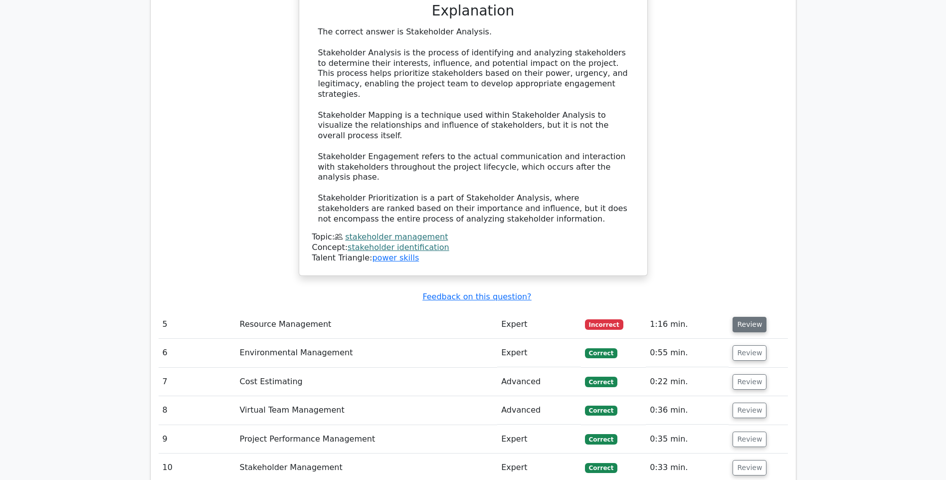
click at [742, 317] on button "Review" at bounding box center [749, 324] width 34 height 15
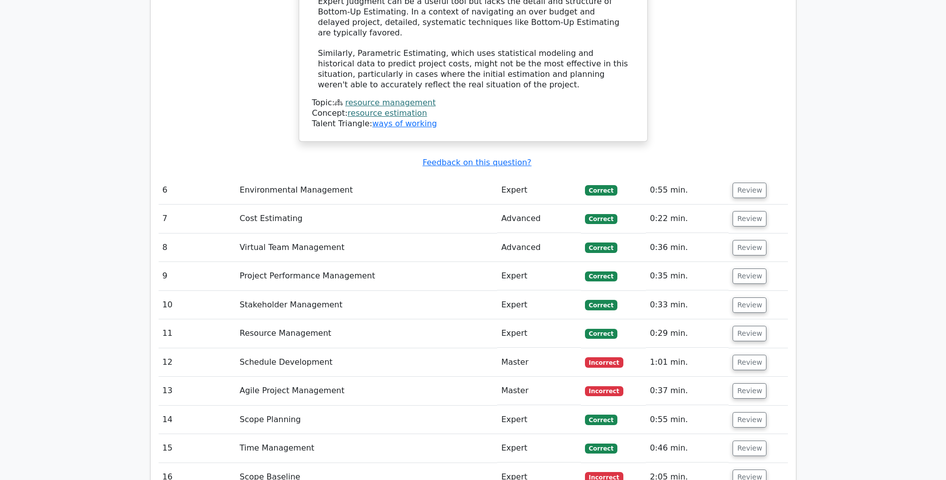
scroll to position [2741, 0]
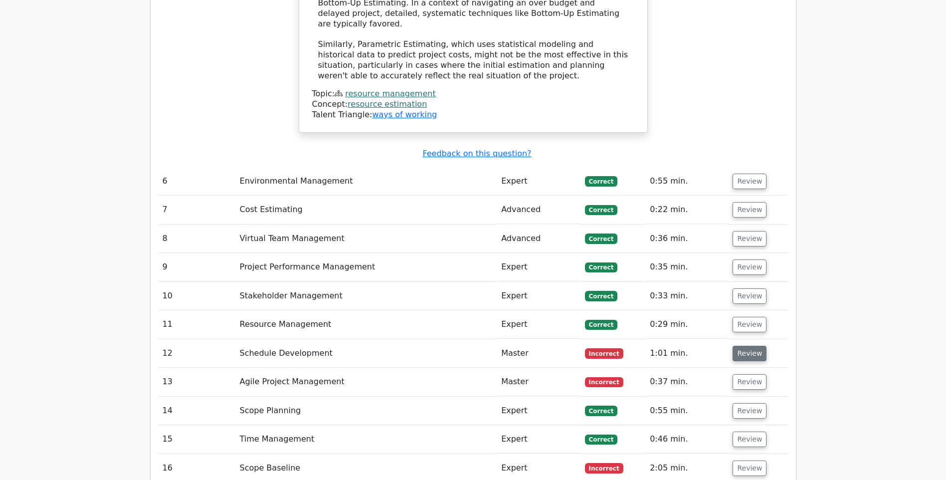
click at [737, 345] on button "Review" at bounding box center [749, 352] width 34 height 15
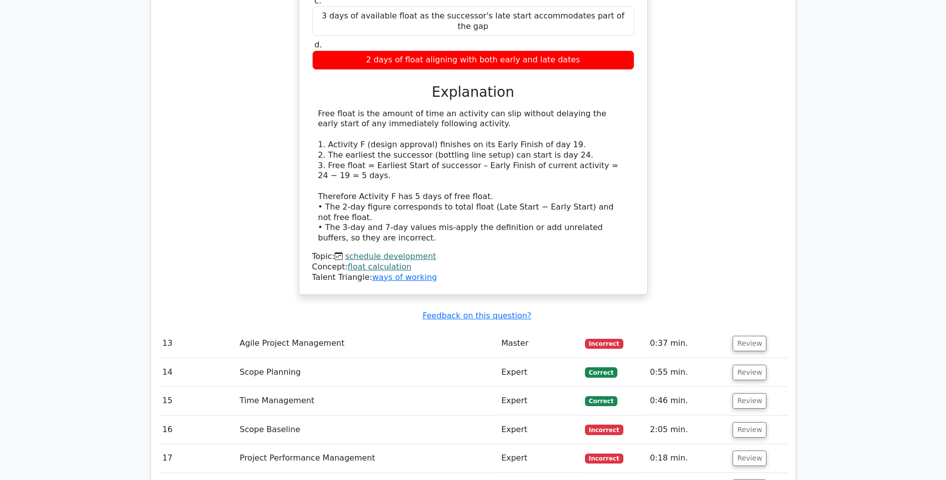
scroll to position [3290, 0]
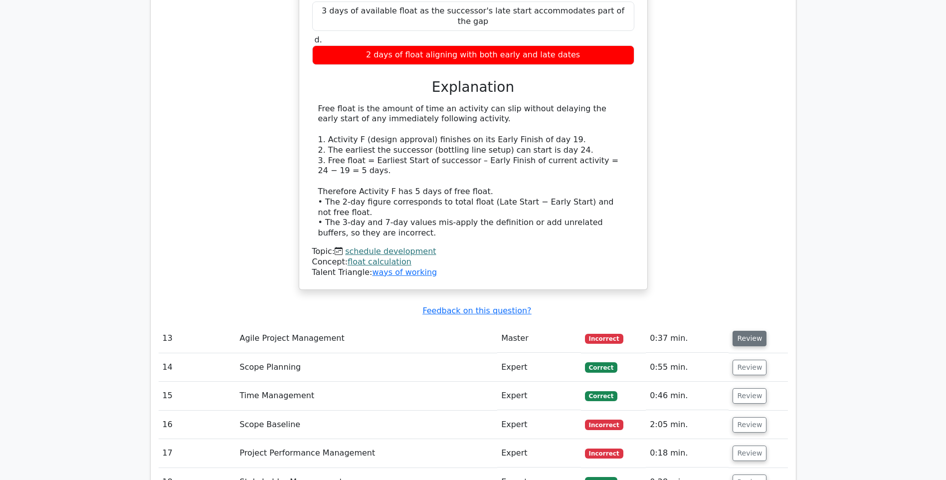
click at [744, 330] on button "Review" at bounding box center [749, 337] width 34 height 15
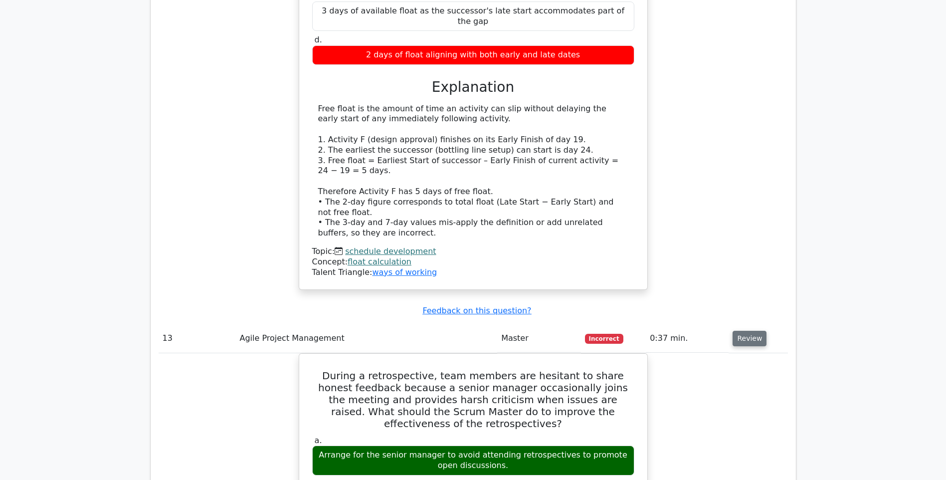
click at [739, 330] on button "Review" at bounding box center [749, 337] width 34 height 15
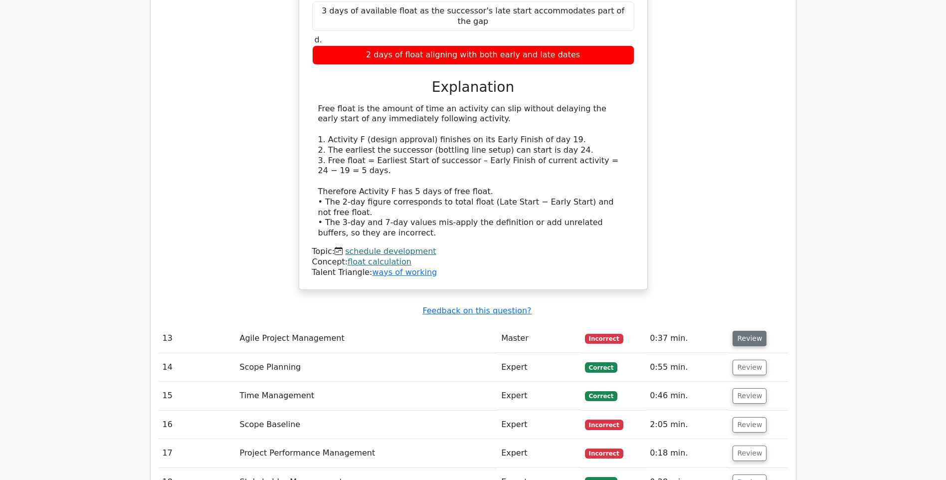
click at [739, 330] on button "Review" at bounding box center [749, 337] width 34 height 15
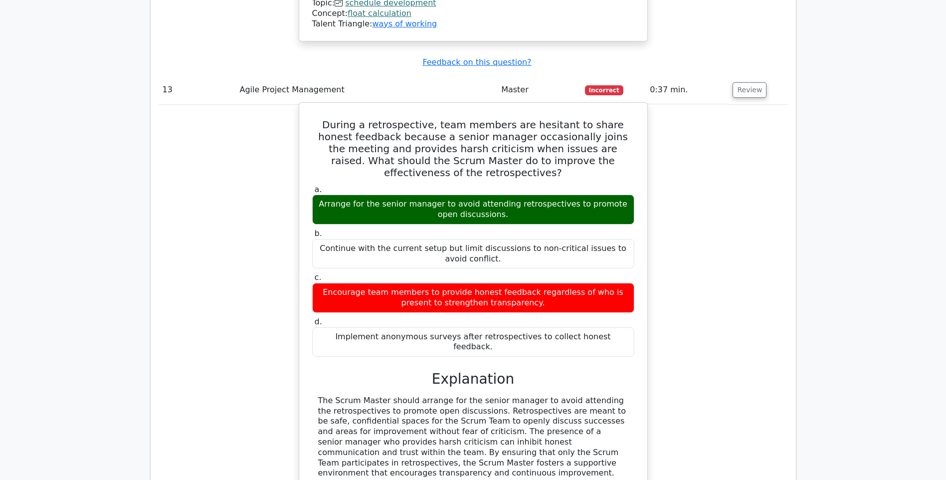
scroll to position [3688, 0]
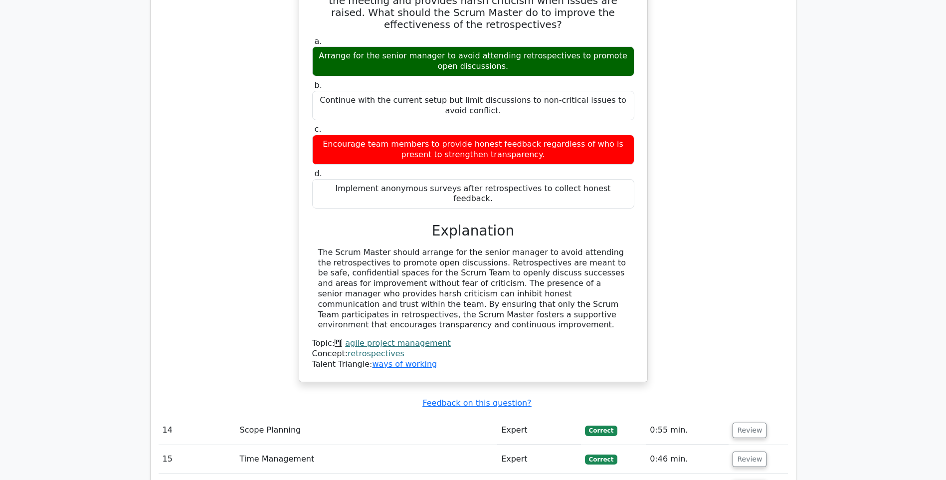
click at [744, 479] on button "Review" at bounding box center [749, 487] width 34 height 15
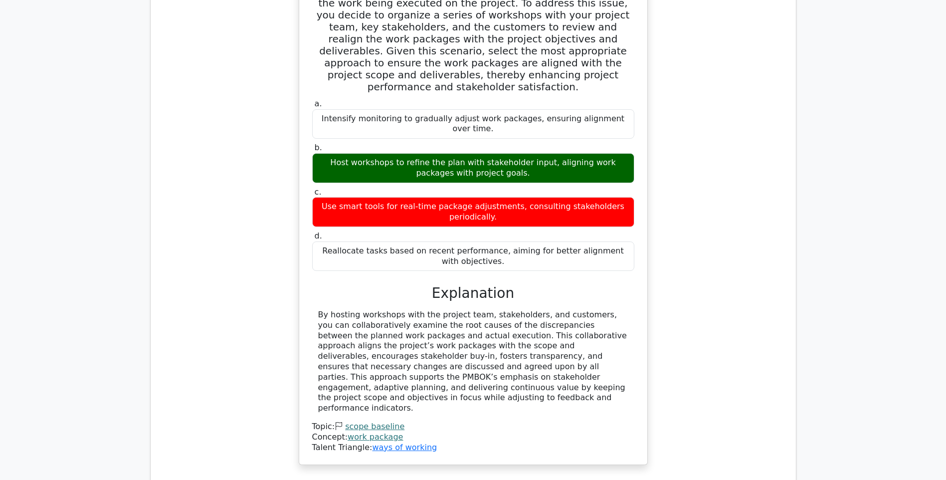
scroll to position [4287, 0]
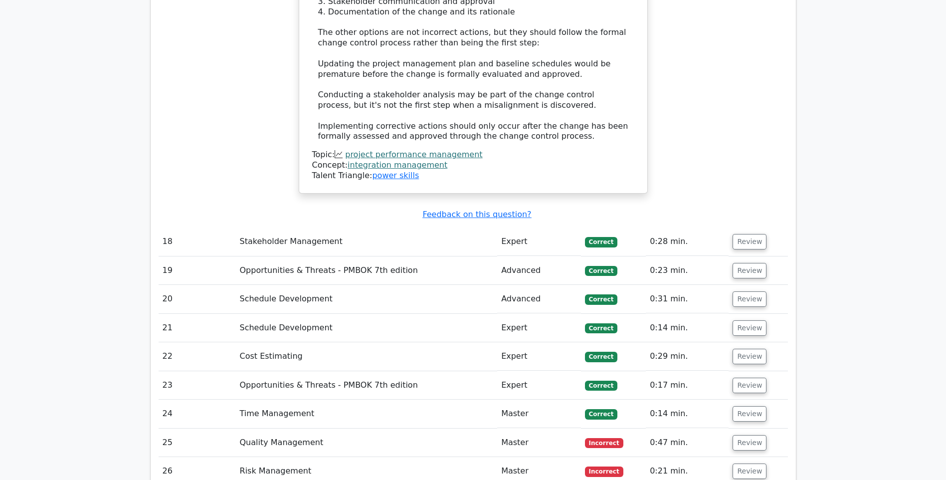
scroll to position [5194, 0]
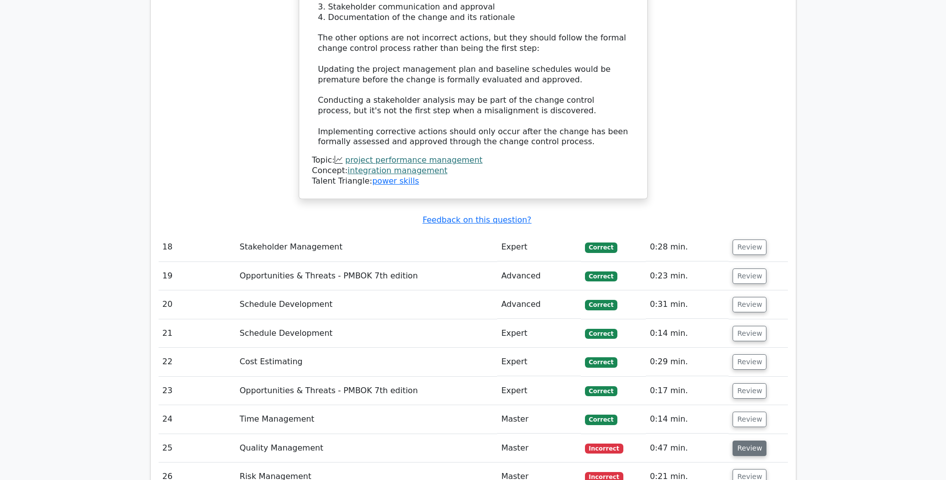
click at [755, 440] on button "Review" at bounding box center [749, 447] width 34 height 15
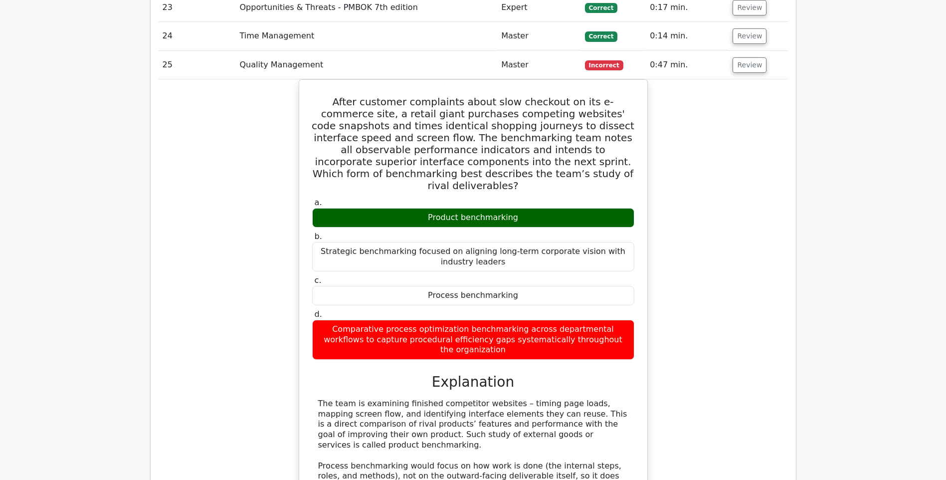
scroll to position [5642, 0]
